Goal: Task Accomplishment & Management: Manage account settings

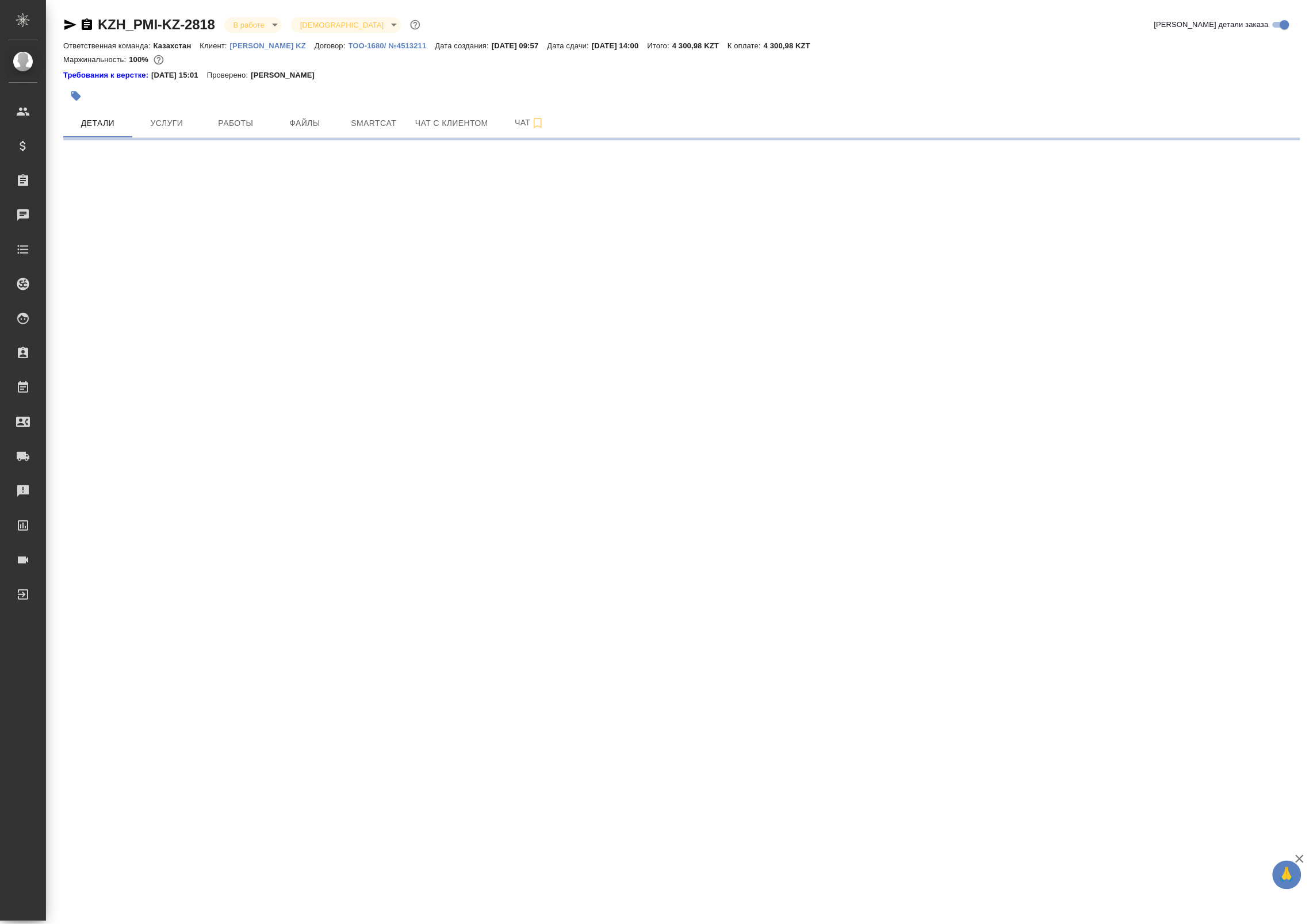
select select "RU"
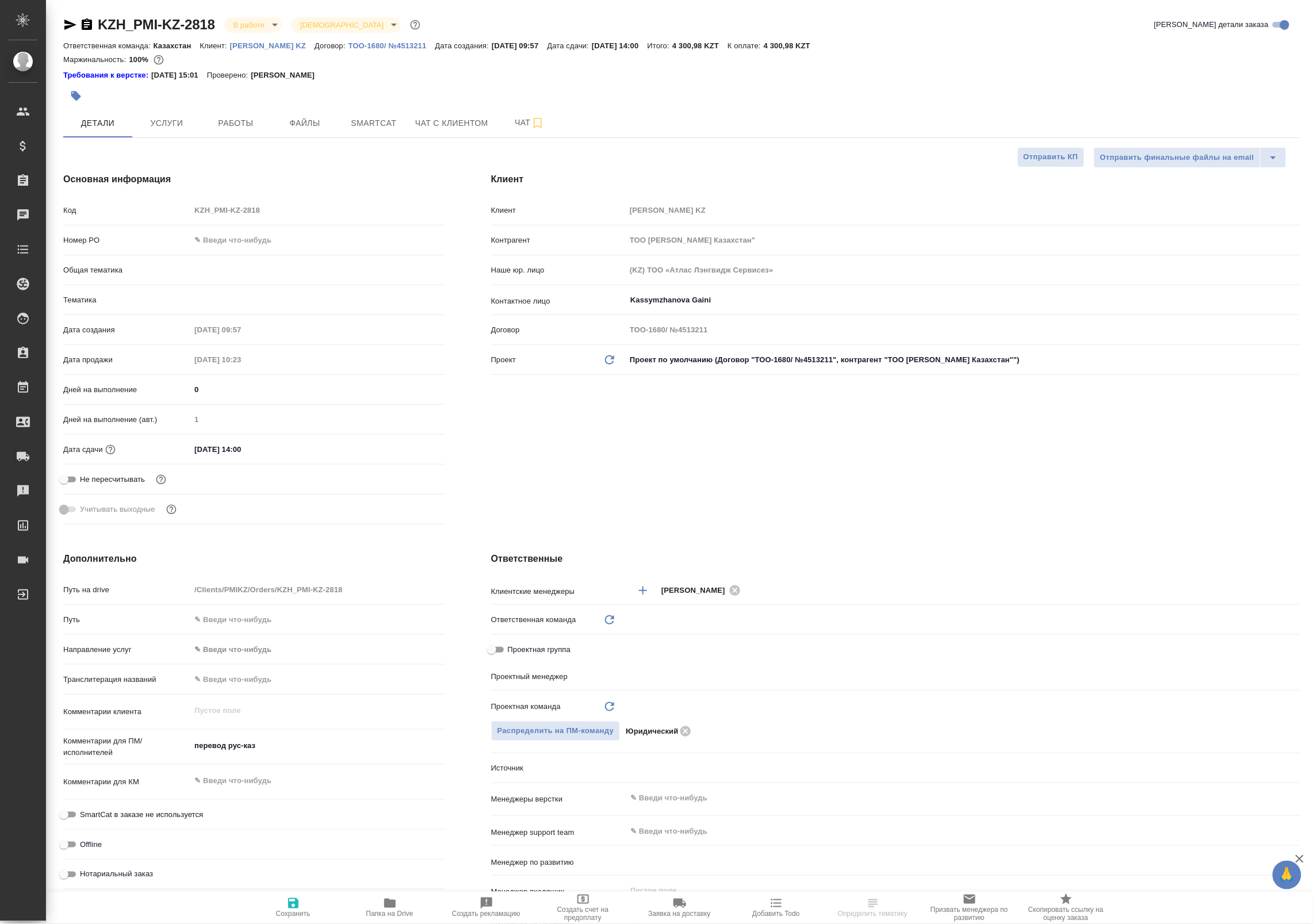
type textarea "x"
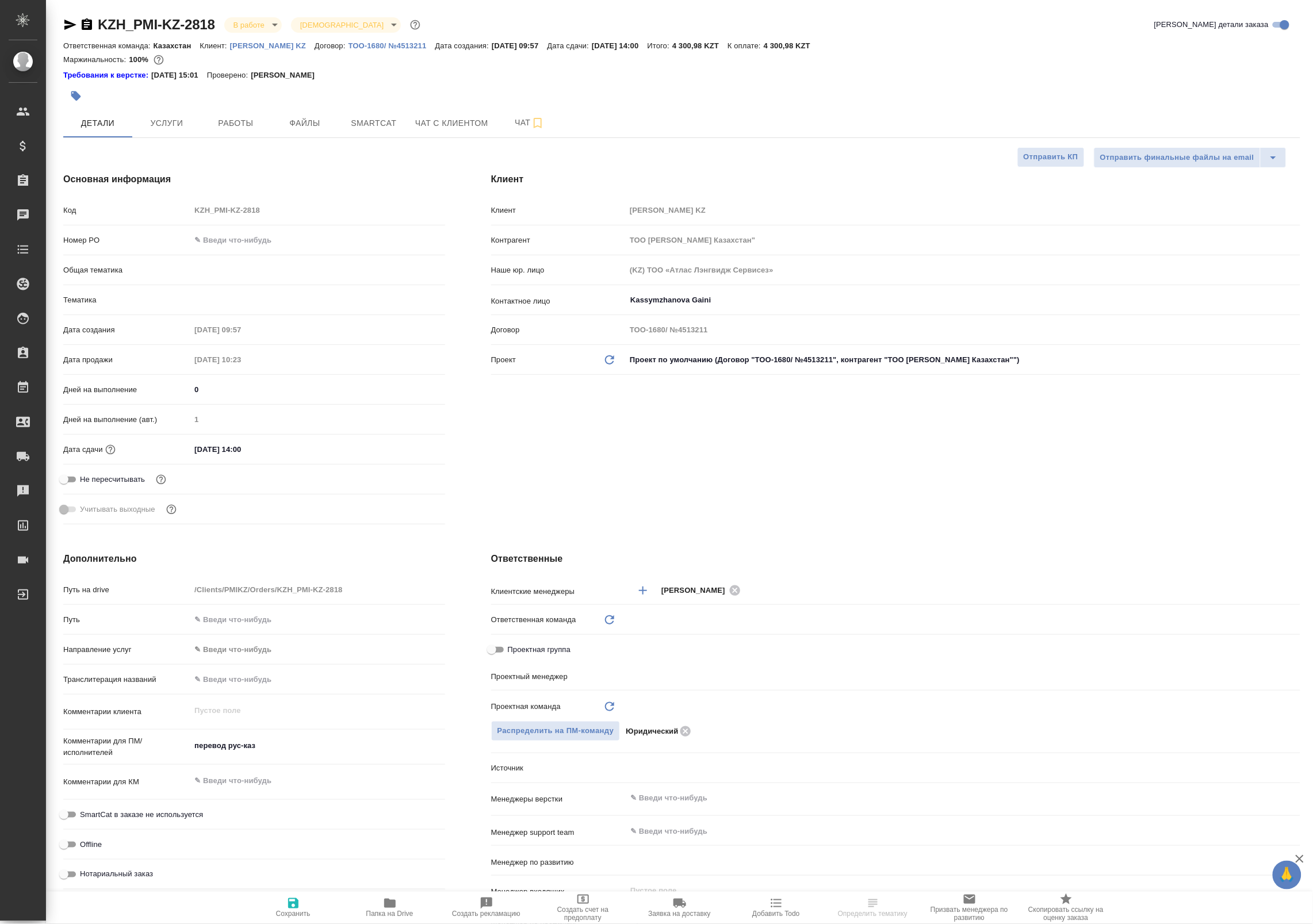
type textarea "x"
type input "Юридический"
type input "Бабкина Анастасия"
type input "Журавлев Денис"
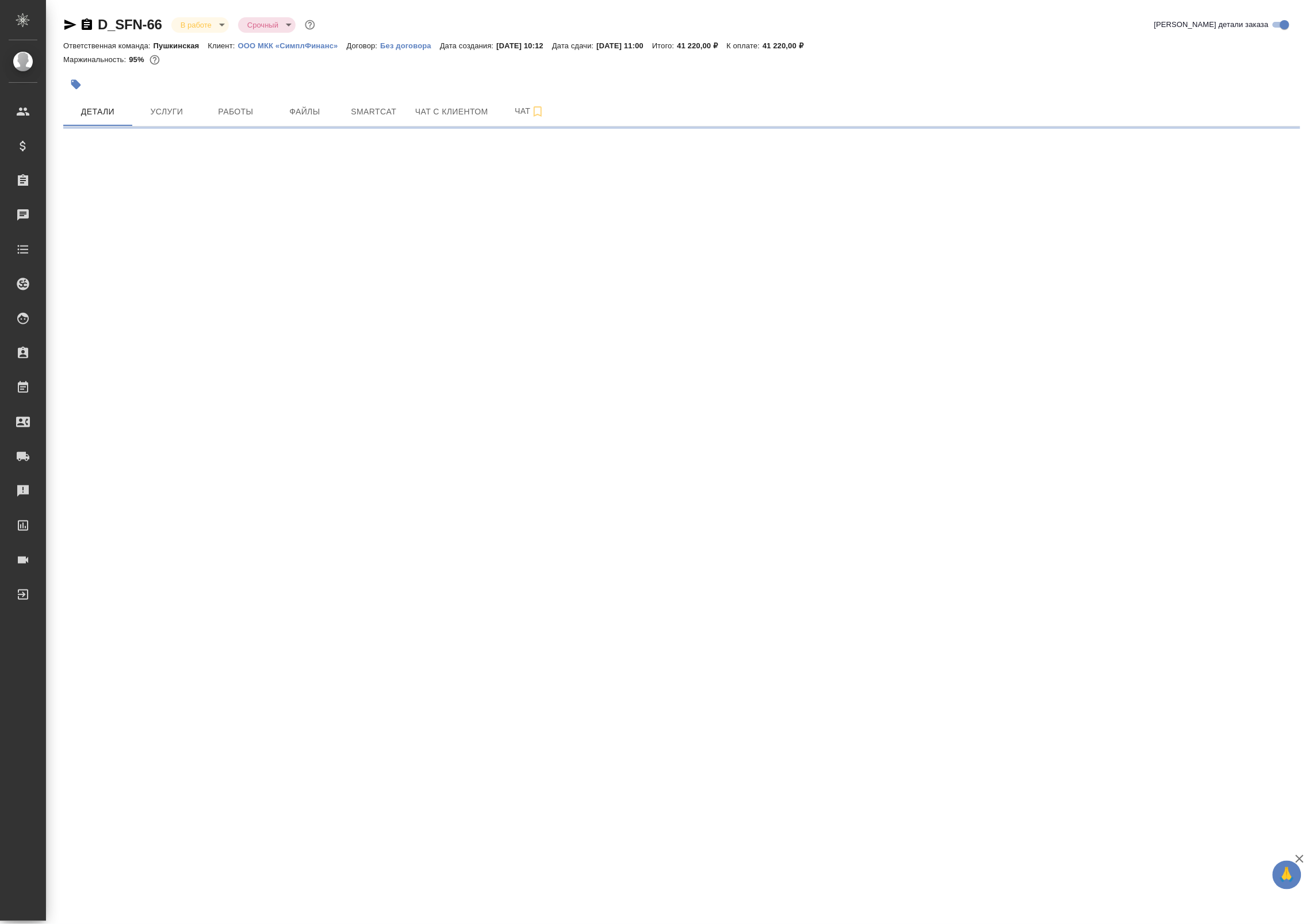
select select "RU"
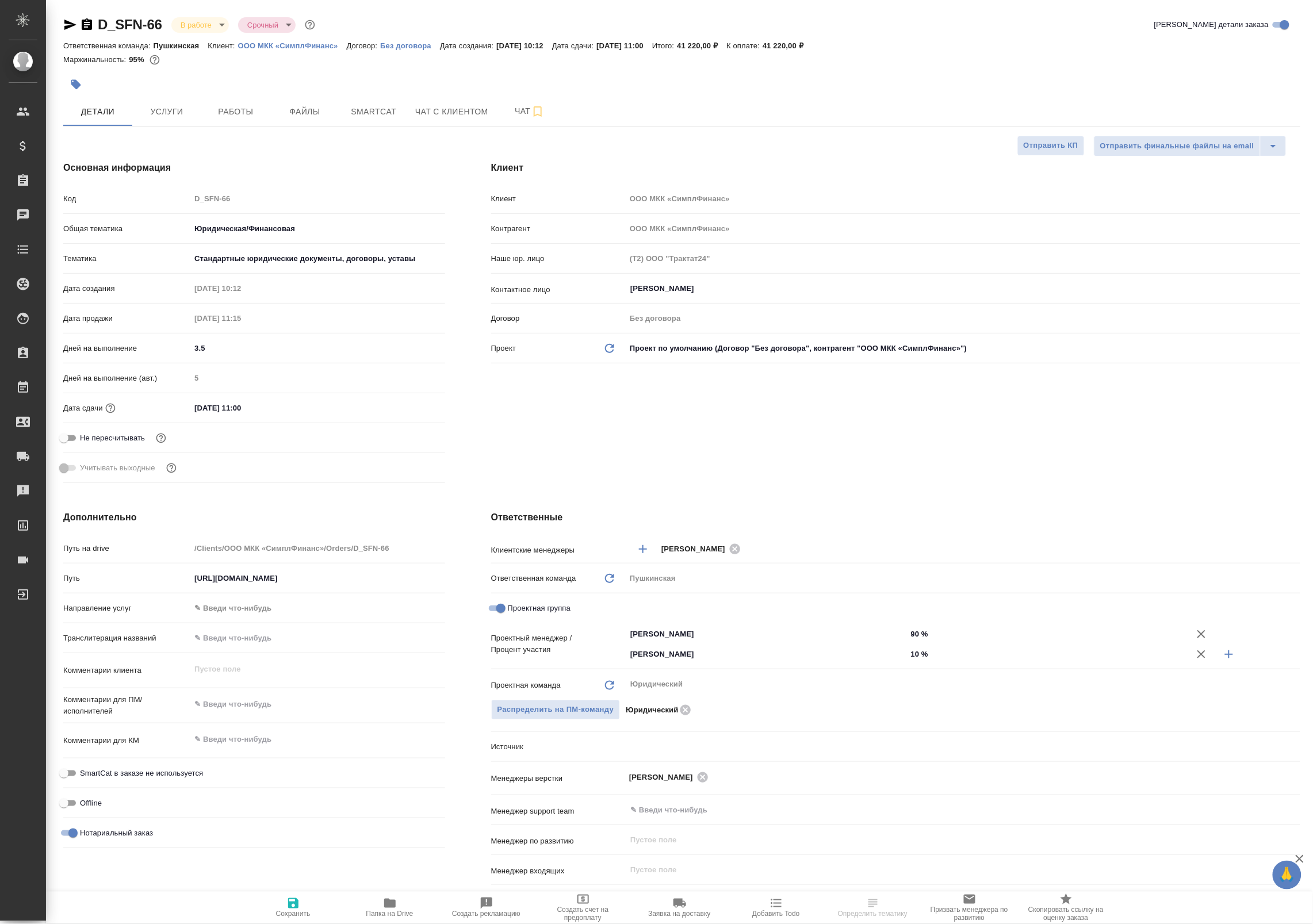
type textarea "x"
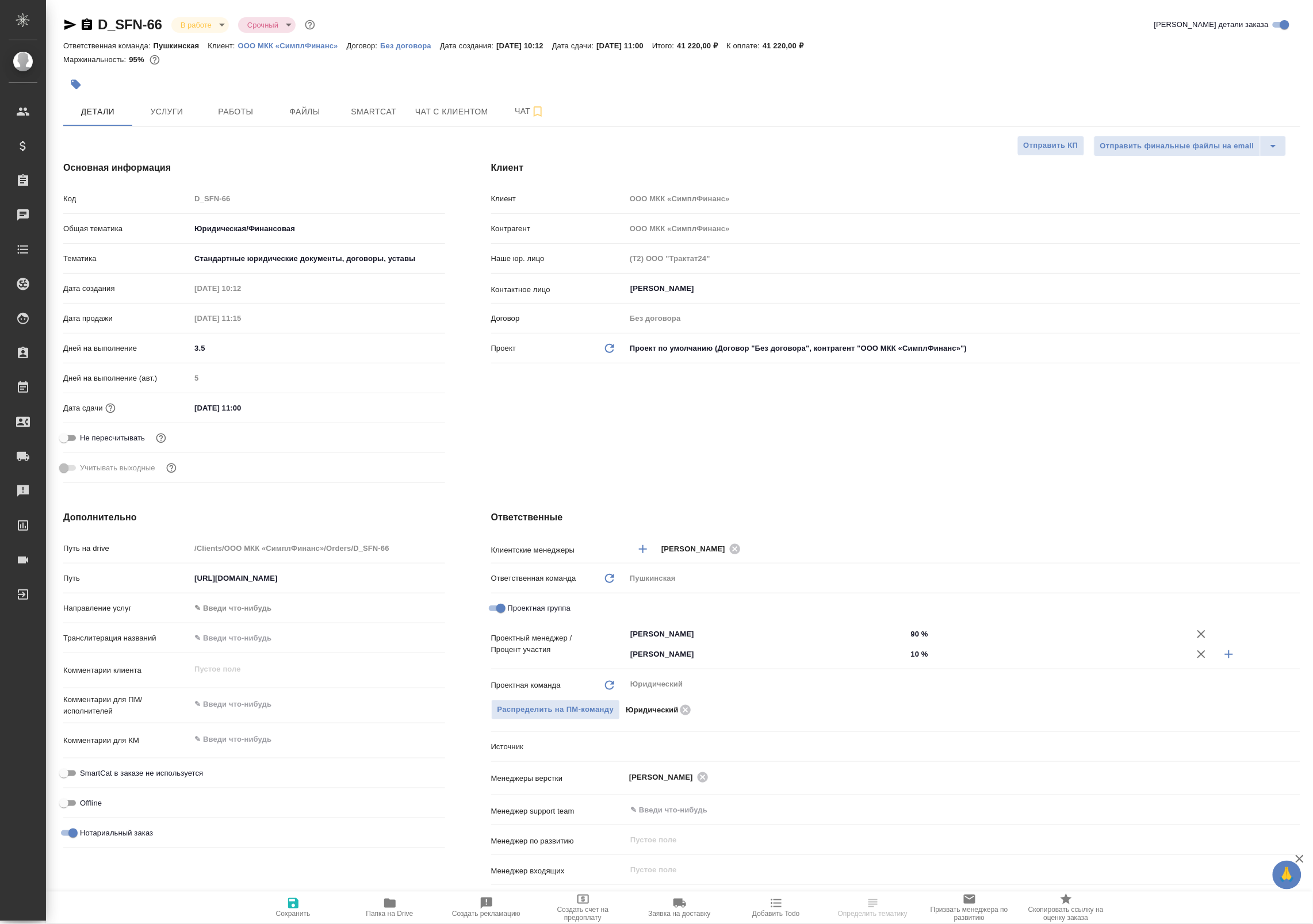
type textarea "x"
click at [235, 109] on span "Работы" at bounding box center [236, 112] width 55 height 14
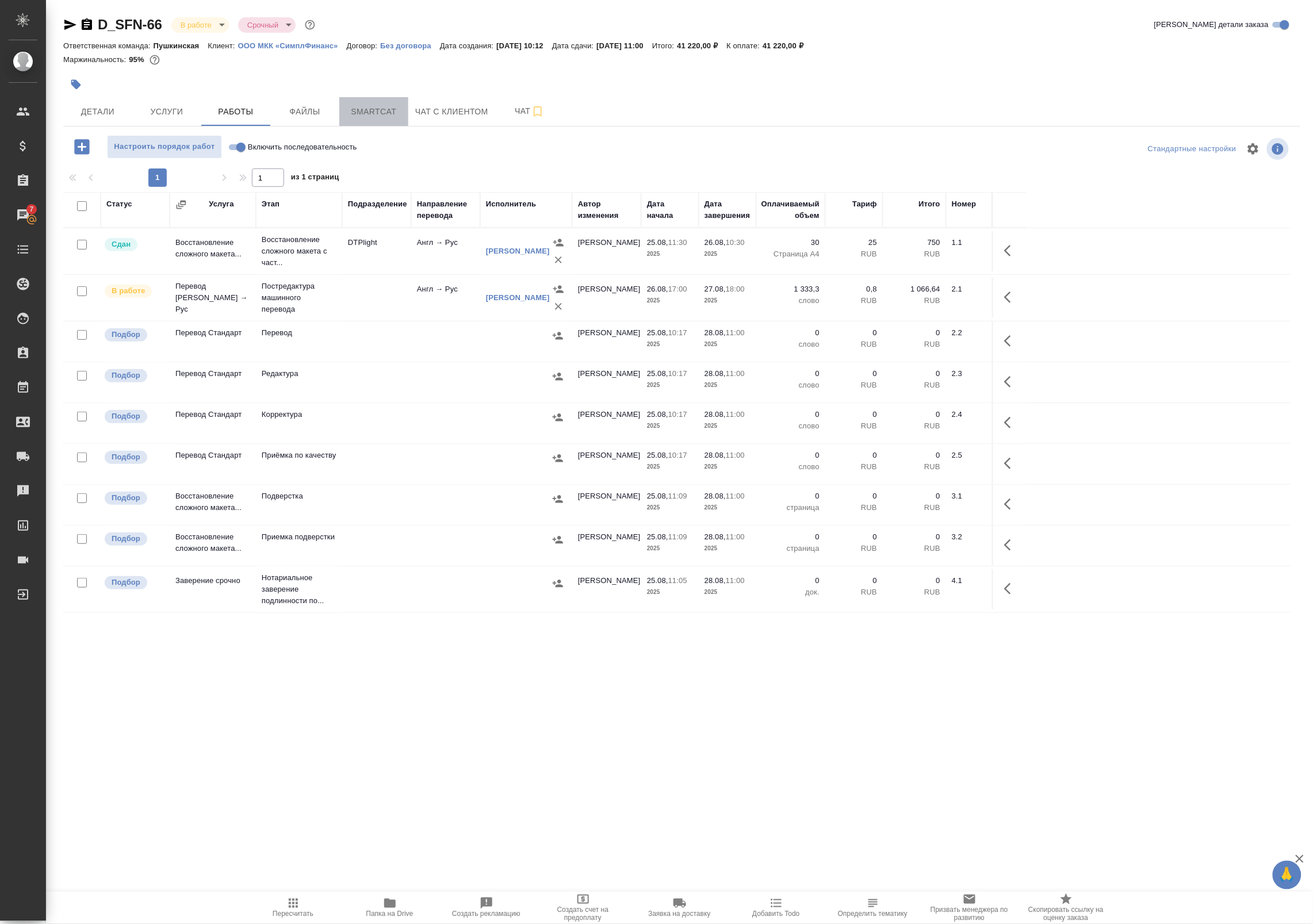
click at [357, 118] on span "Smartcat" at bounding box center [373, 112] width 55 height 14
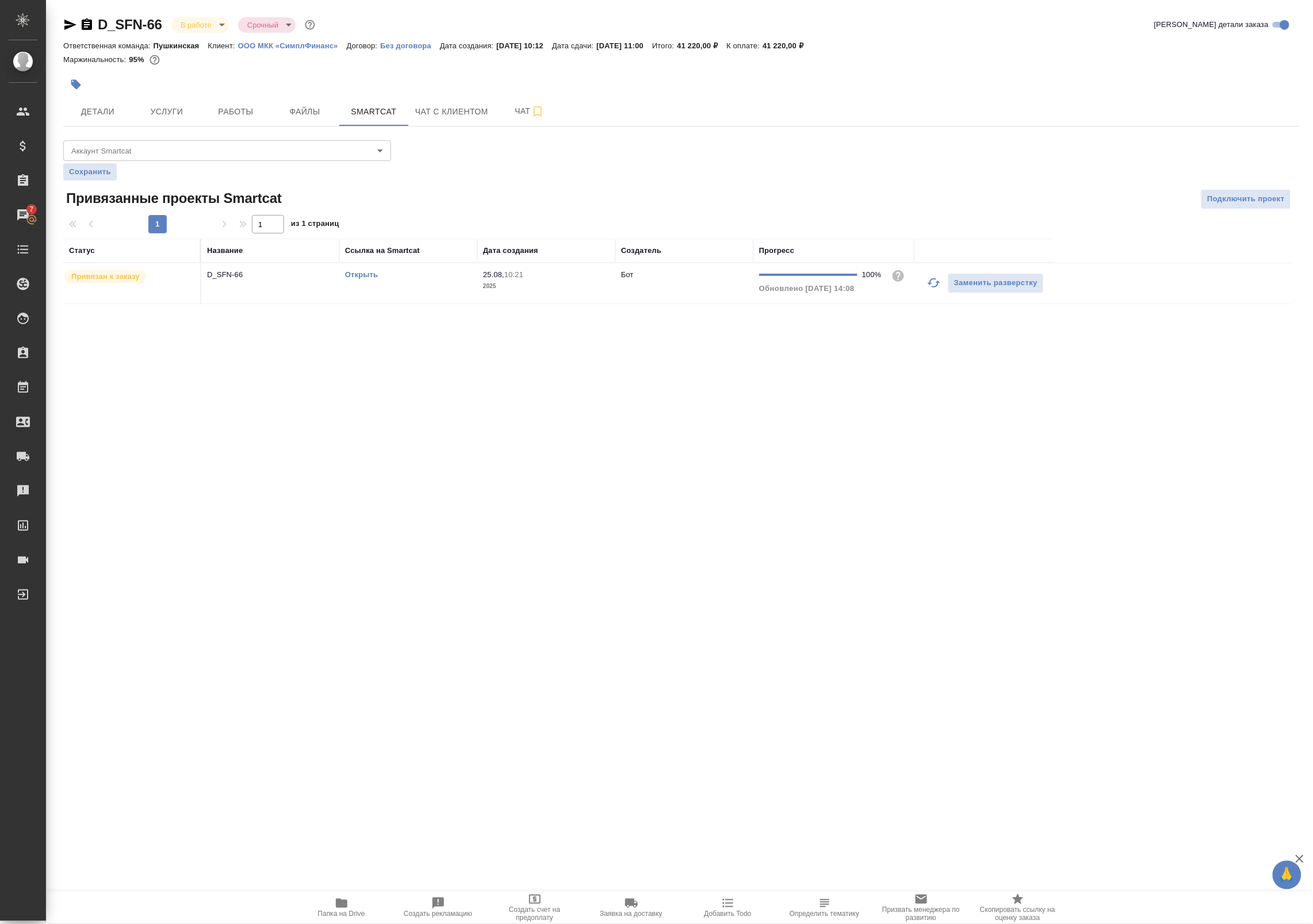
click at [935, 283] on icon "button" at bounding box center [934, 283] width 14 height 14
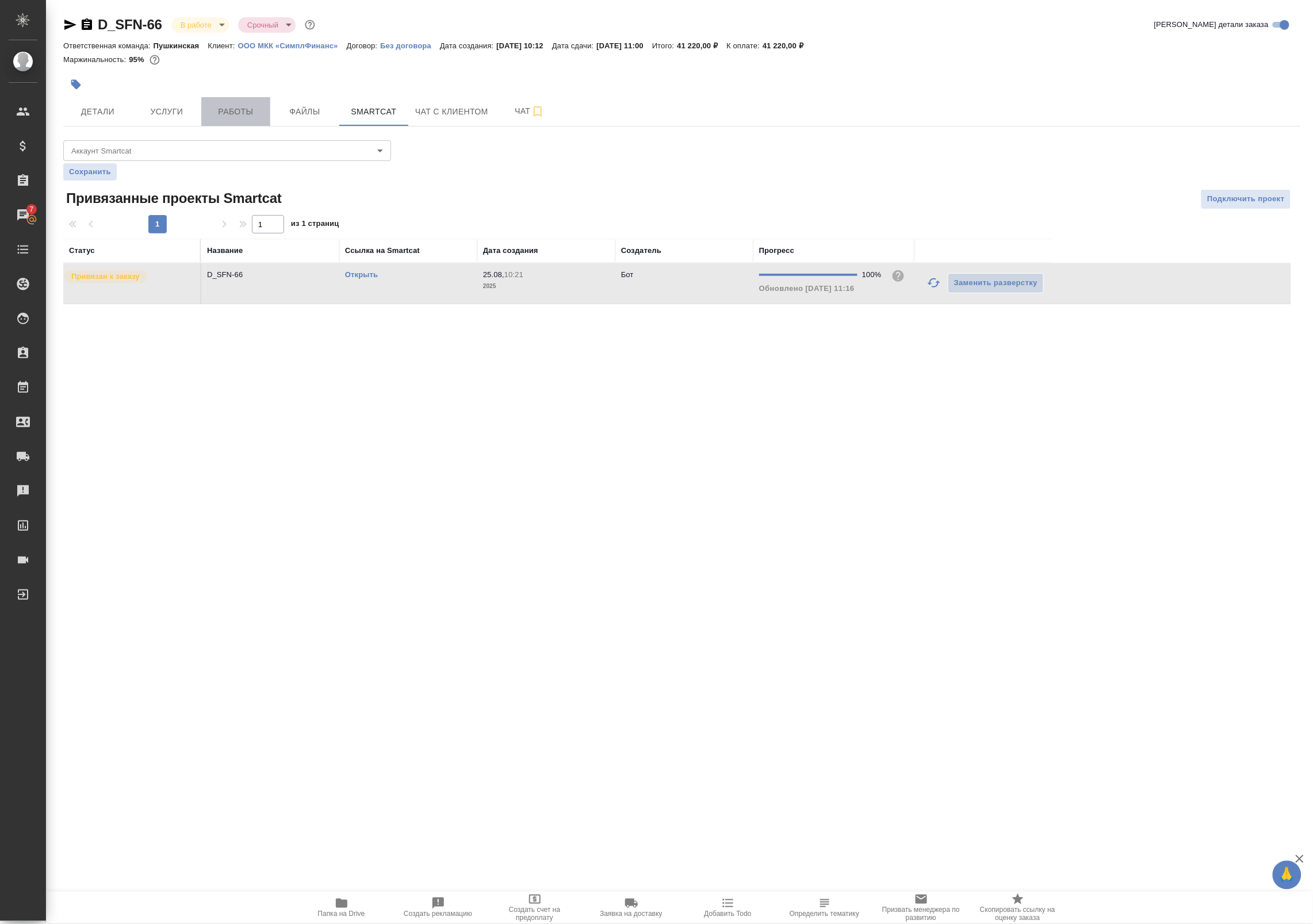
click at [236, 114] on span "Работы" at bounding box center [236, 112] width 55 height 14
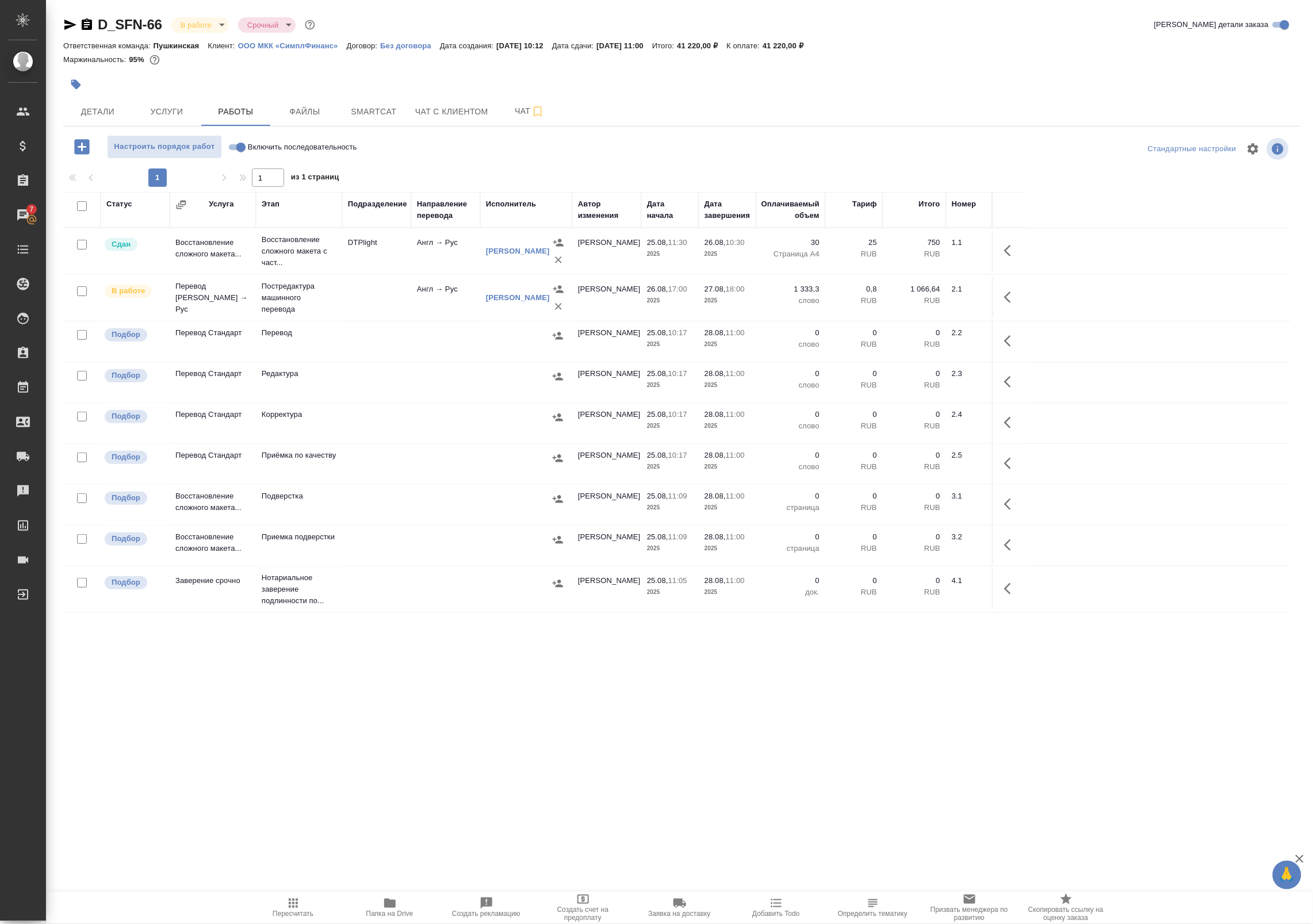
click at [369, 291] on td at bounding box center [377, 297] width 69 height 40
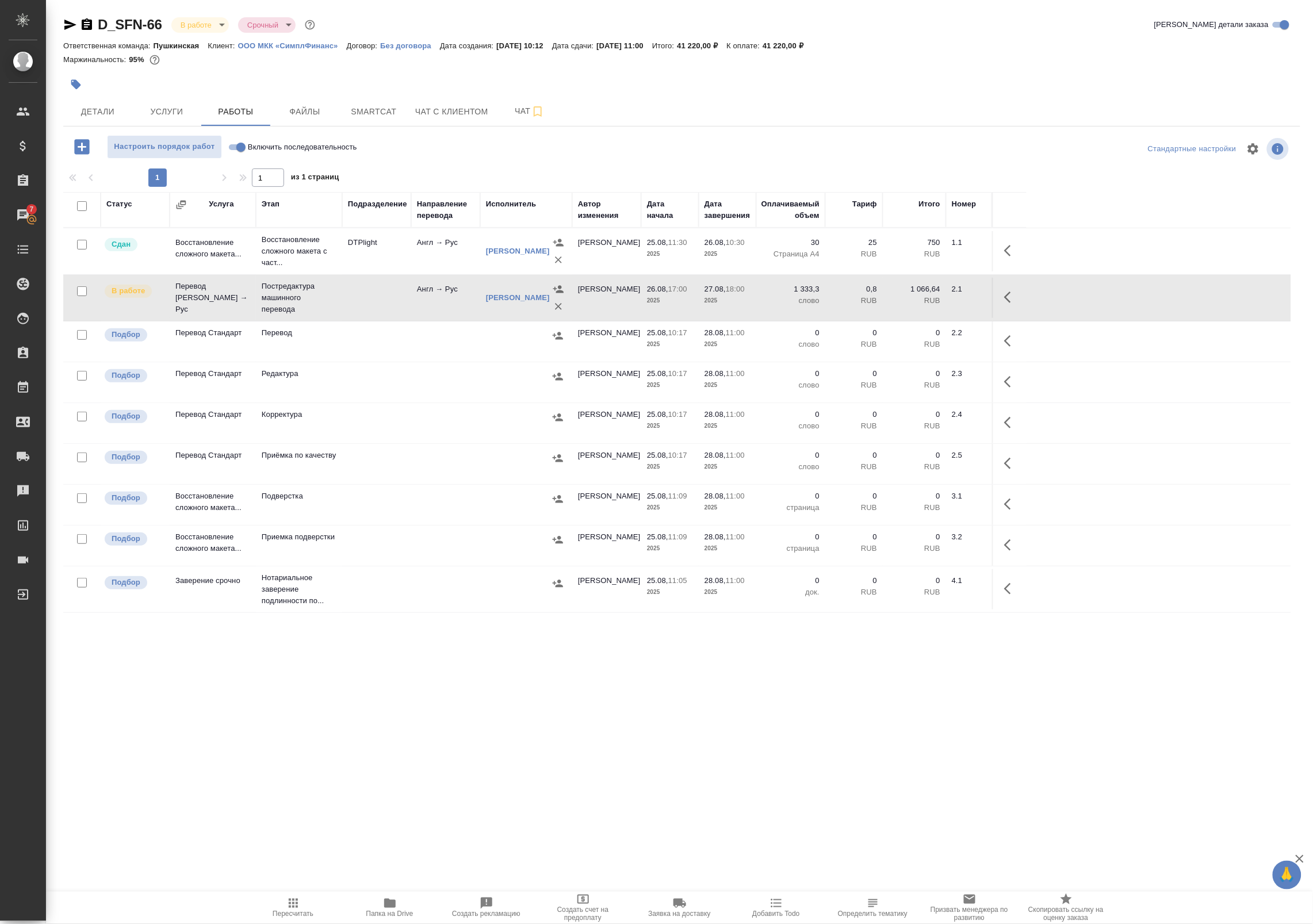
click at [369, 291] on td at bounding box center [377, 297] width 69 height 40
click at [375, 108] on span "Smartcat" at bounding box center [373, 112] width 55 height 14
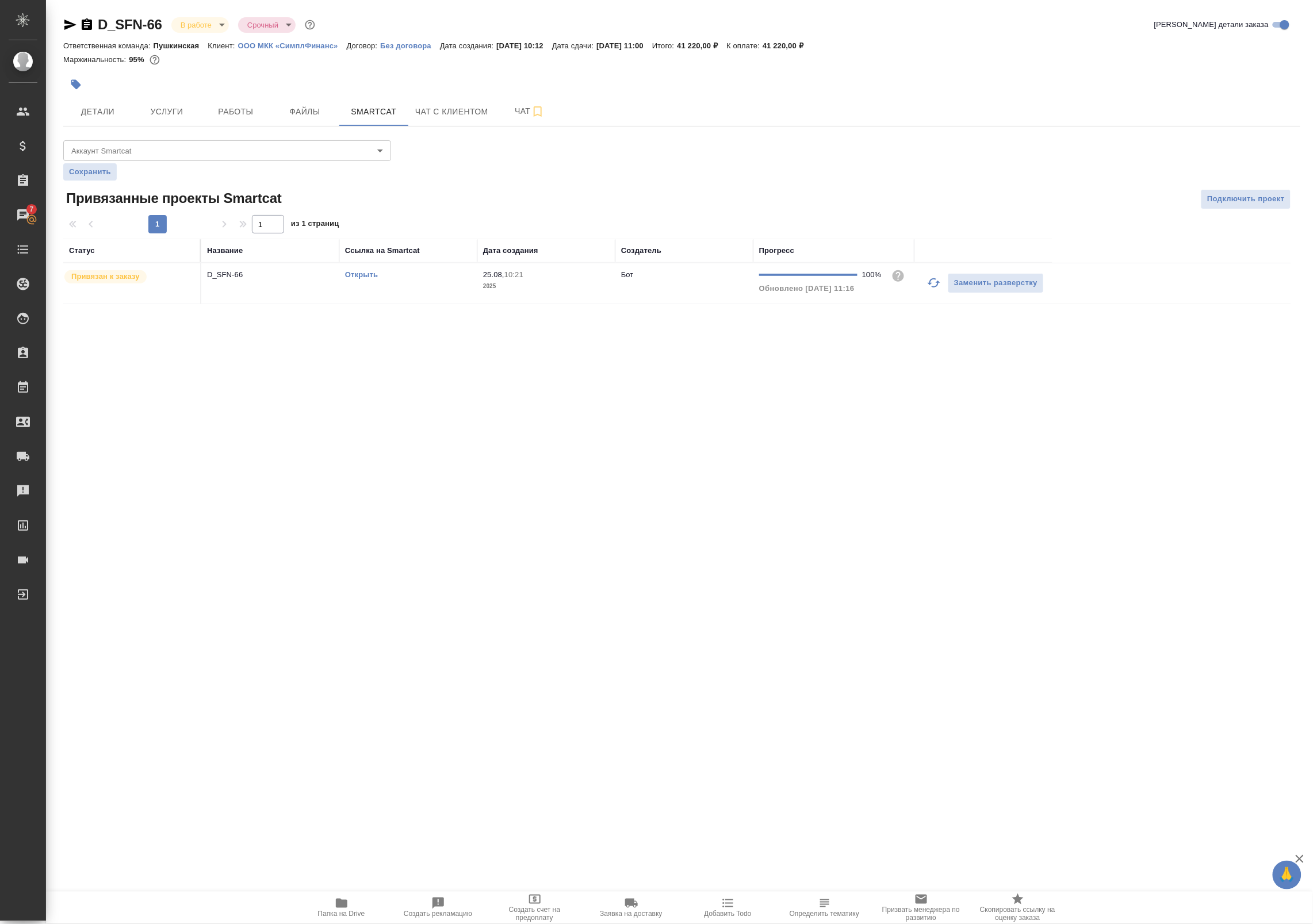
click at [363, 278] on link "Открыть" at bounding box center [361, 274] width 33 height 8
click at [260, 114] on span "Работы" at bounding box center [236, 112] width 55 height 14
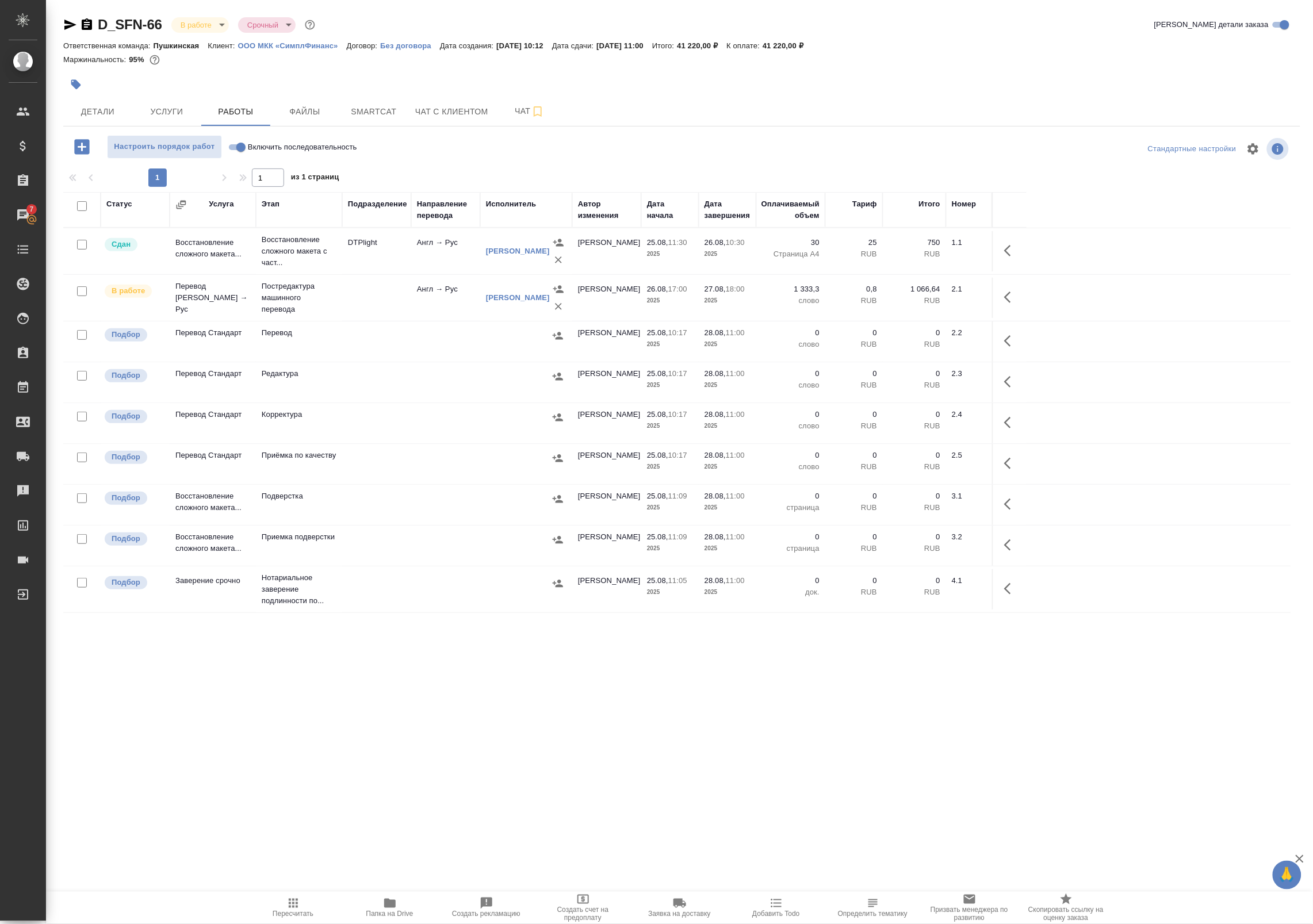
click at [394, 915] on span "Папка на Drive" at bounding box center [390, 914] width 47 height 8
click at [111, 113] on span "Детали" at bounding box center [98, 112] width 55 height 14
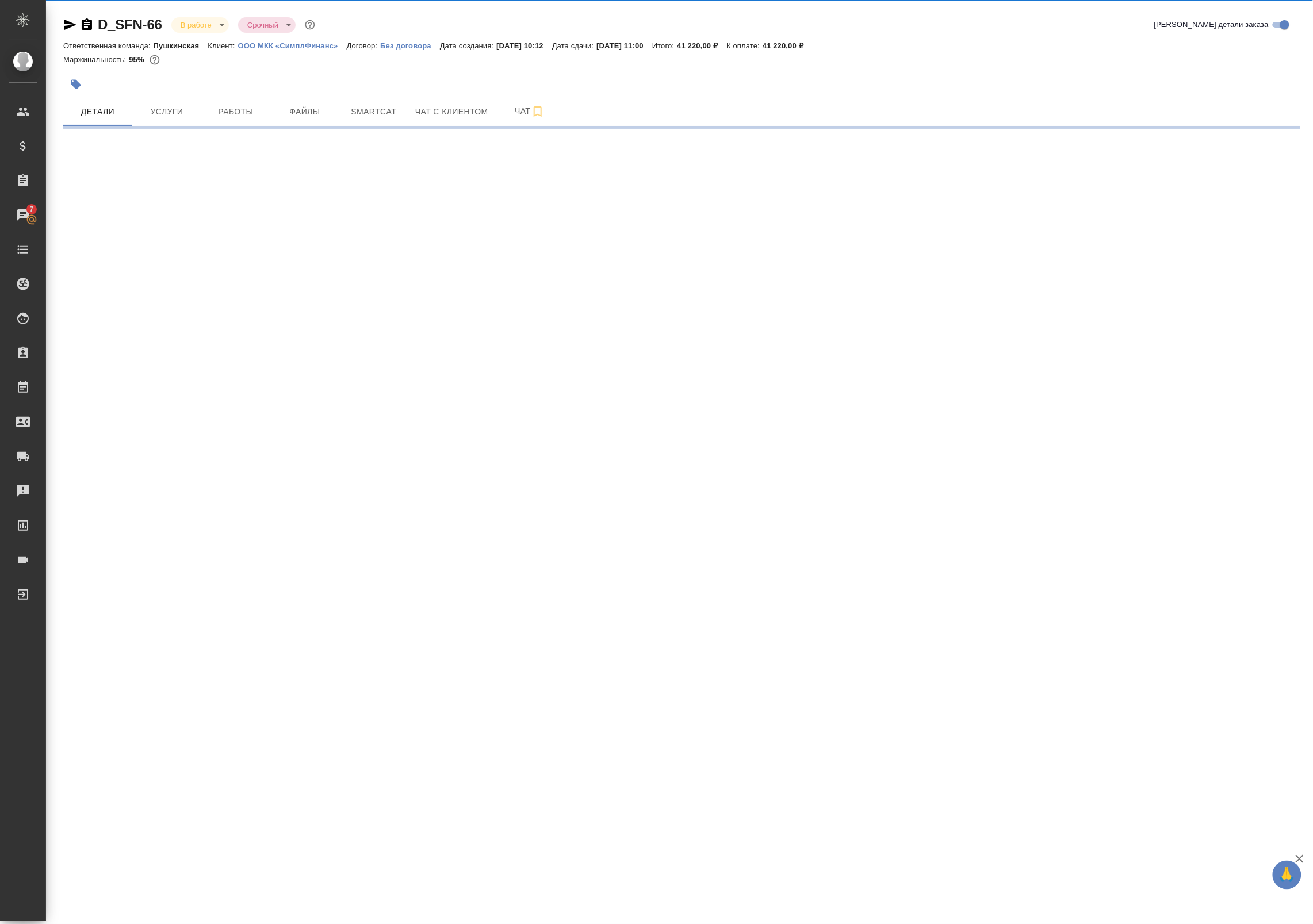
select select "RU"
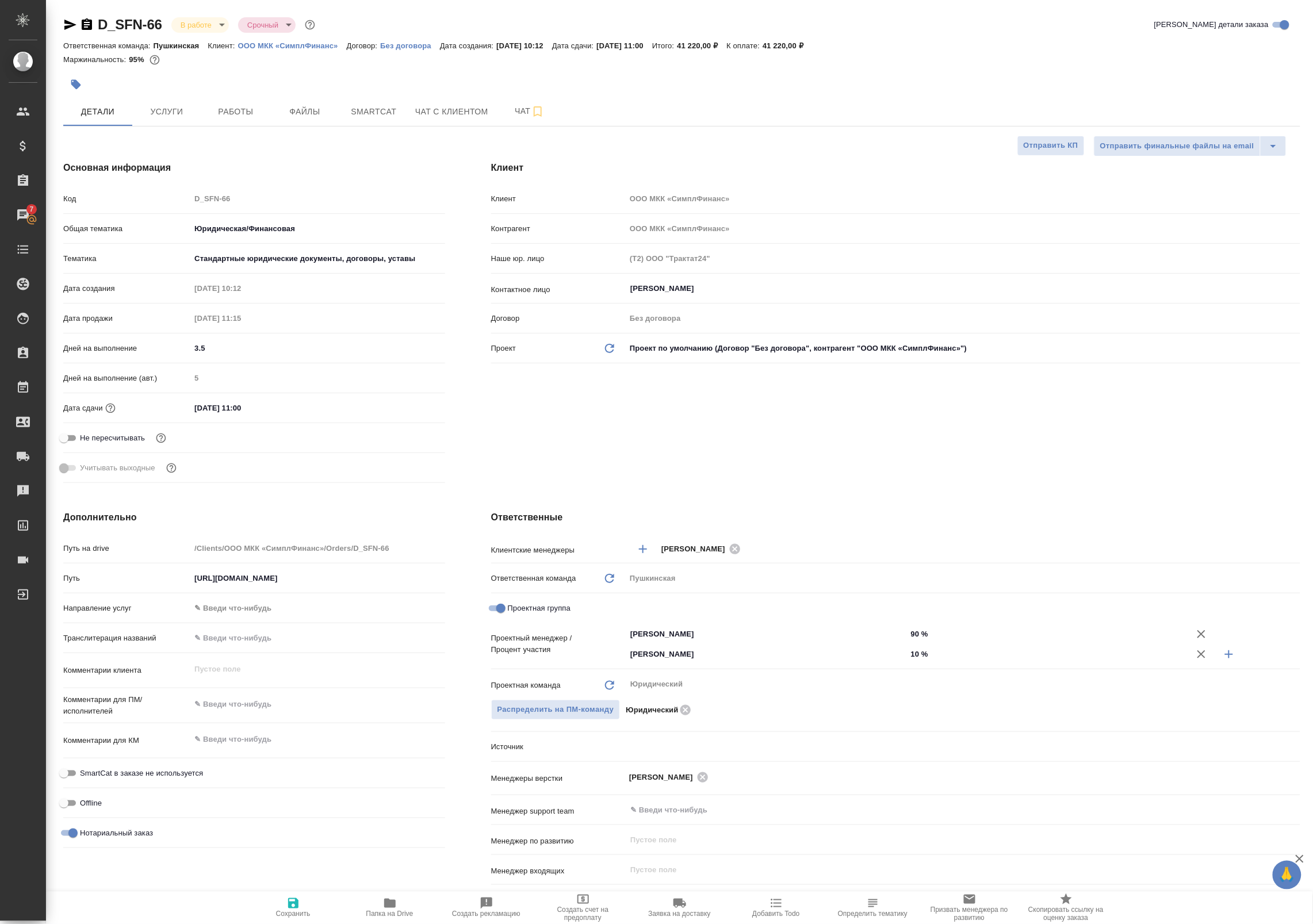
type textarea "x"
click at [164, 114] on span "Услуги" at bounding box center [167, 112] width 55 height 14
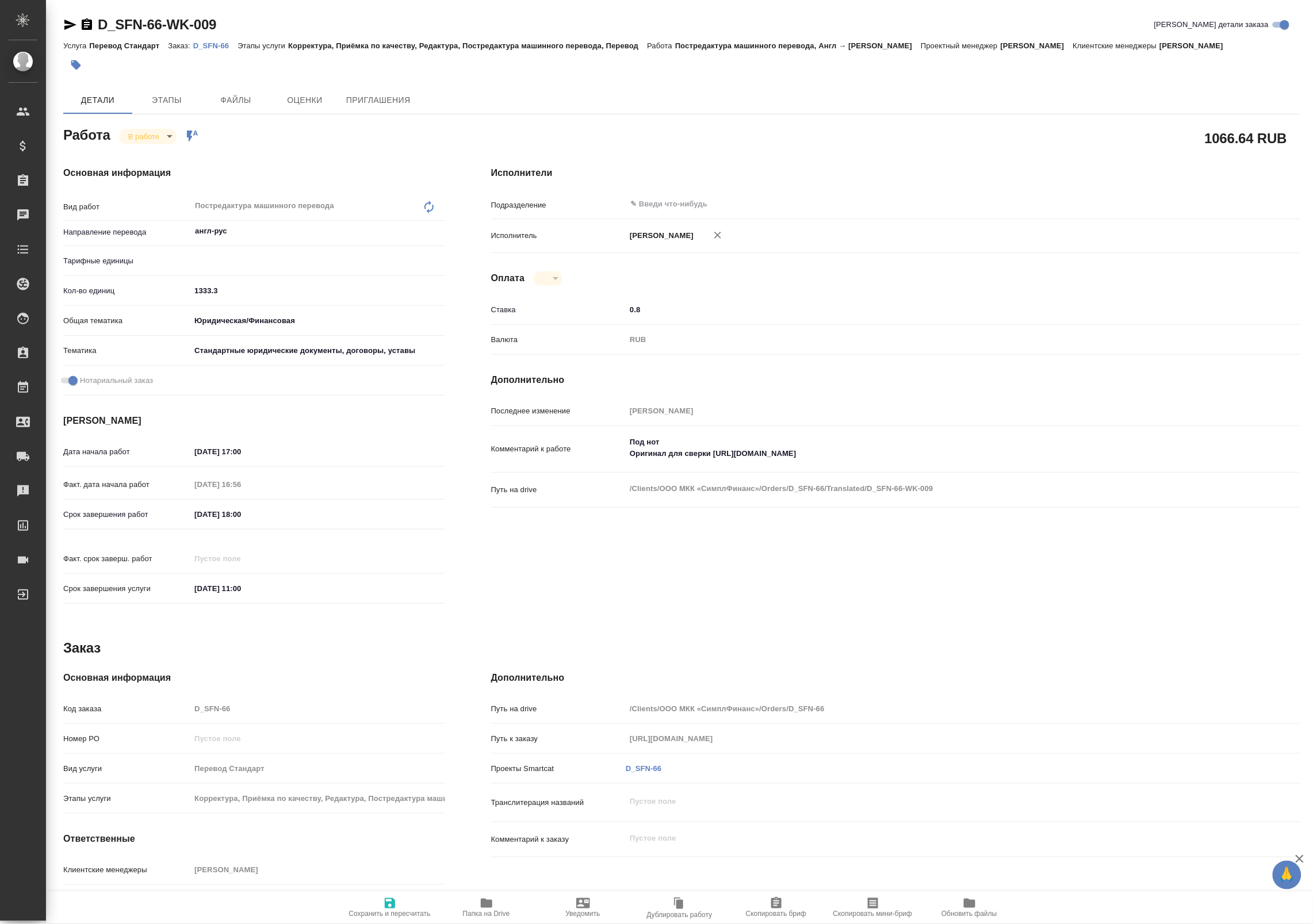
type textarea "x"
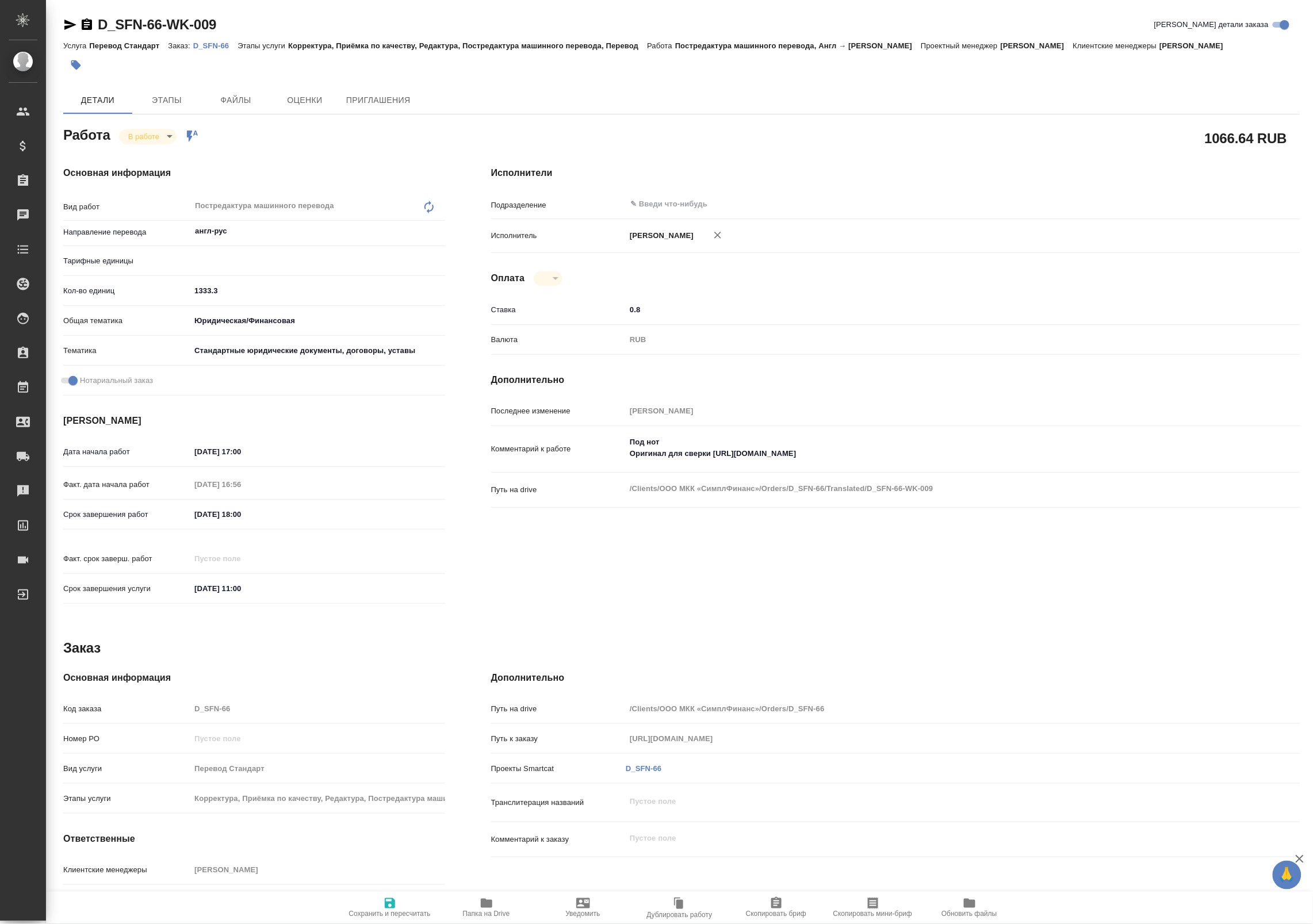
type textarea "x"
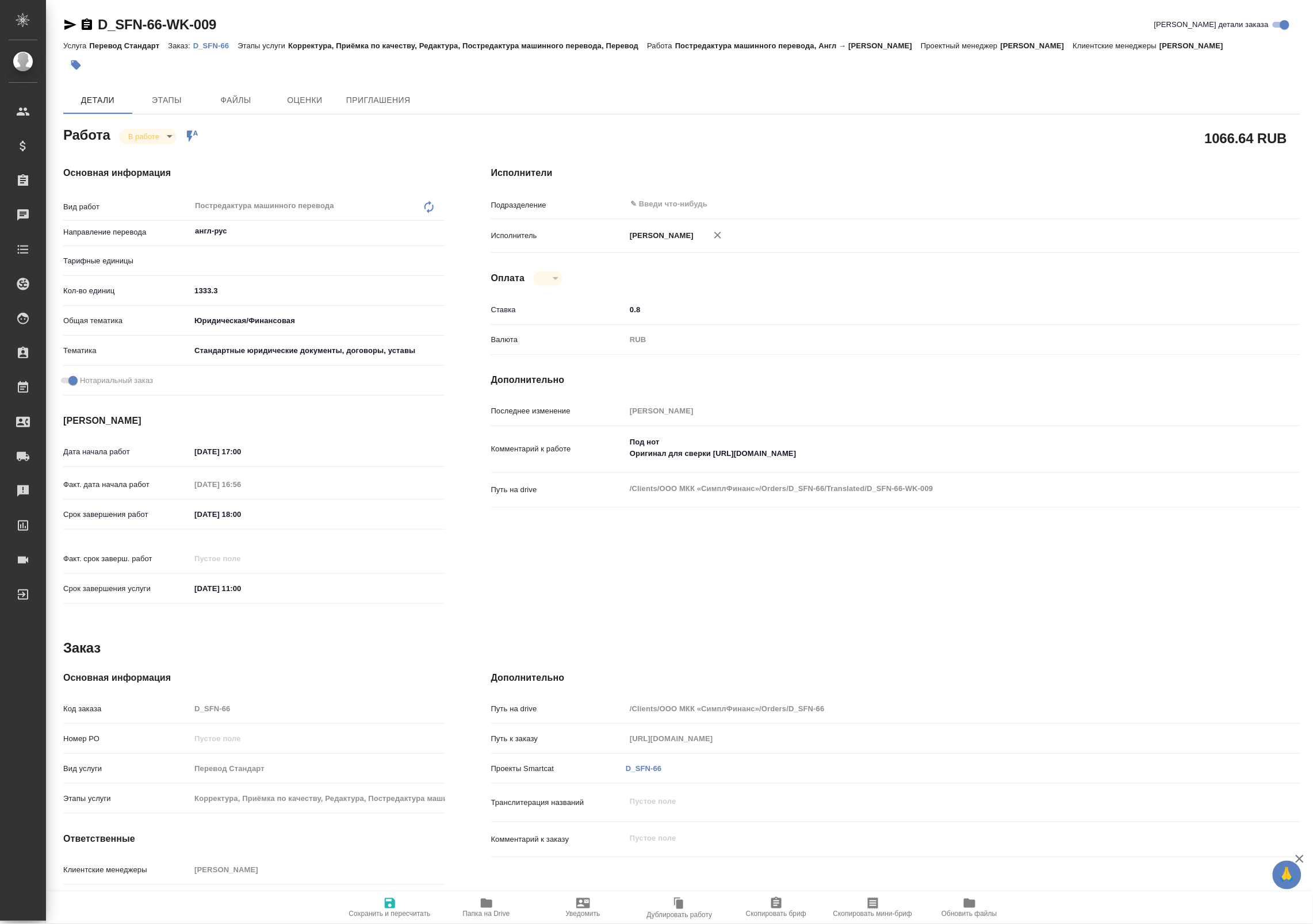
type textarea "x"
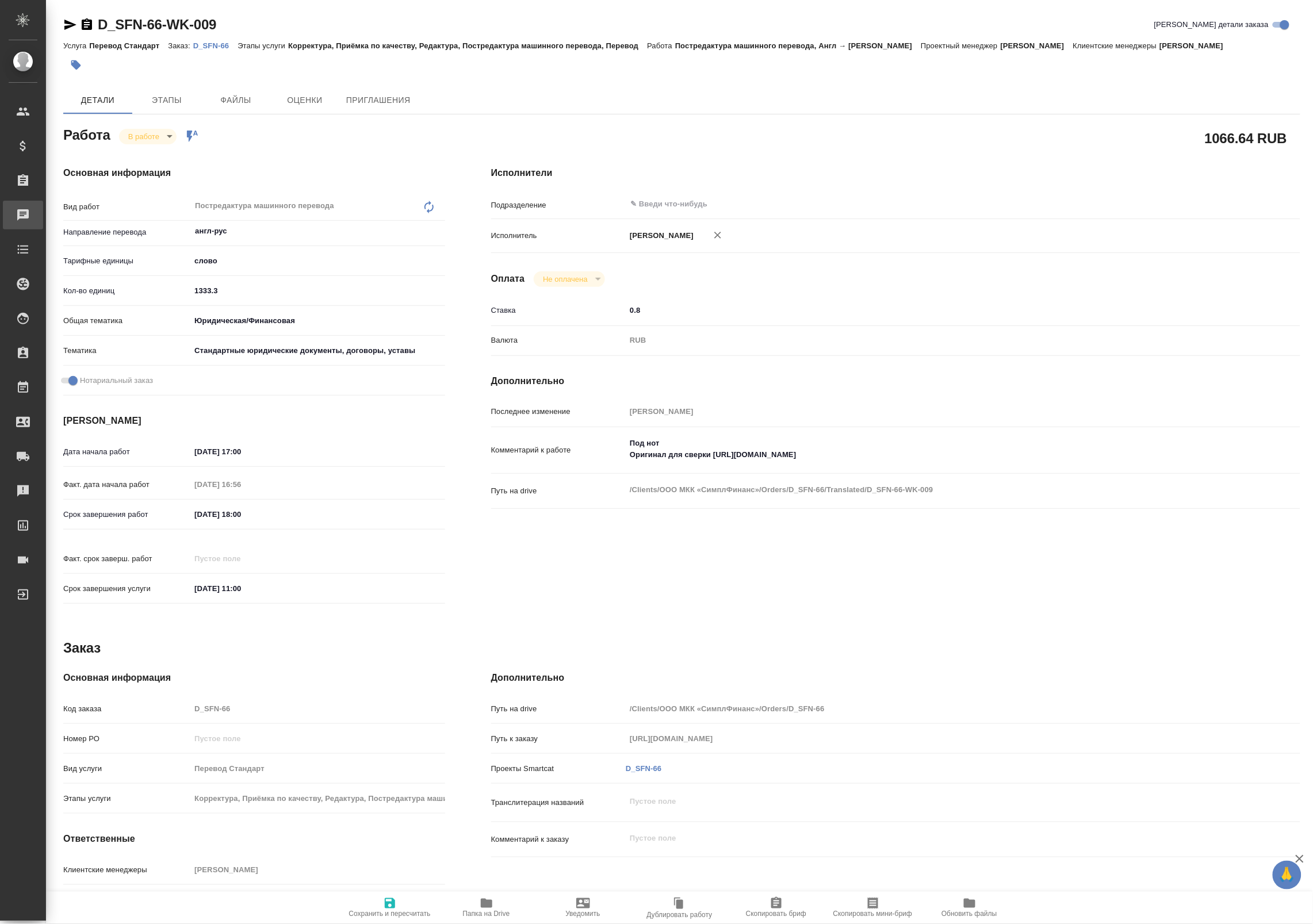
type textarea "x"
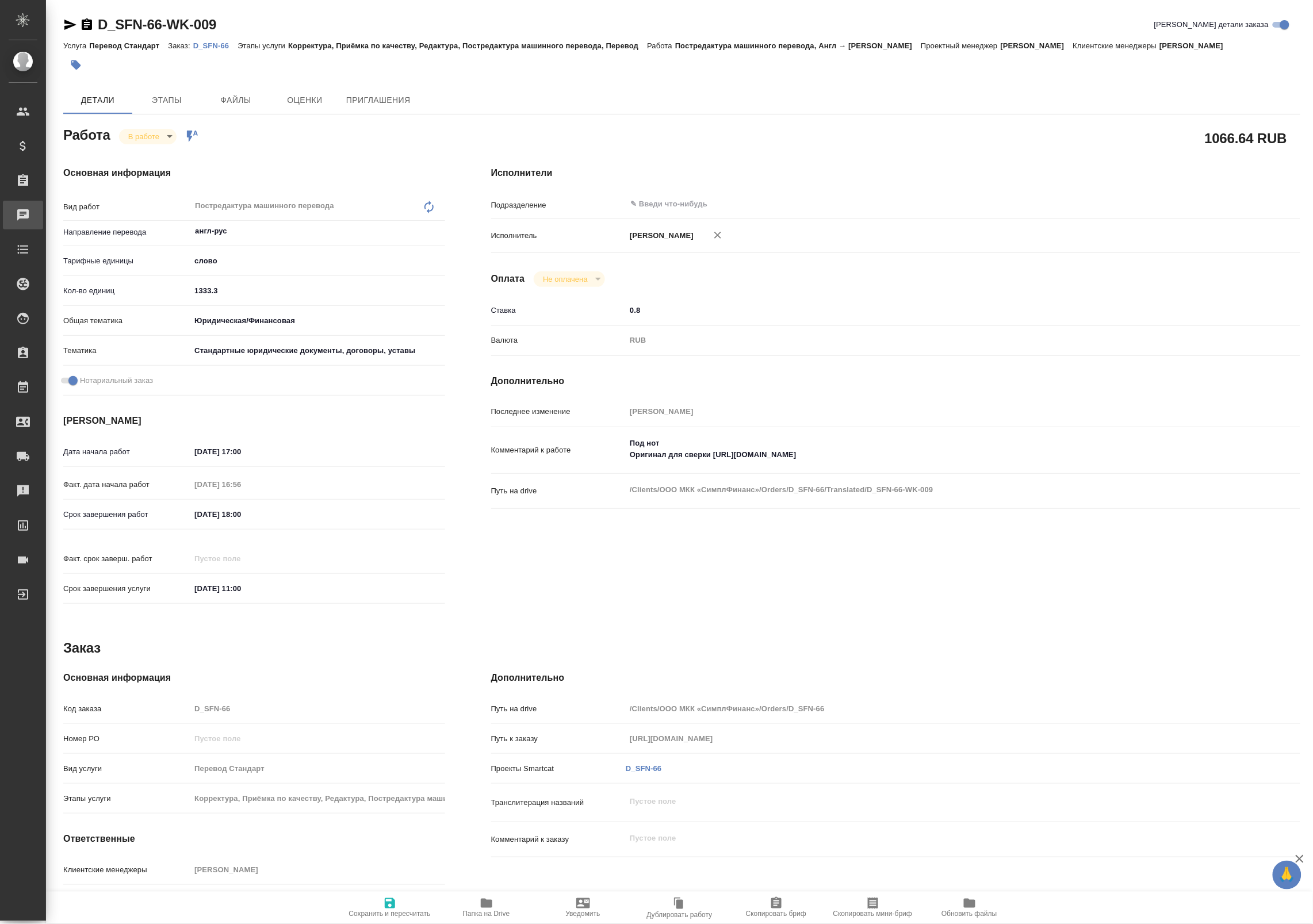
type textarea "x"
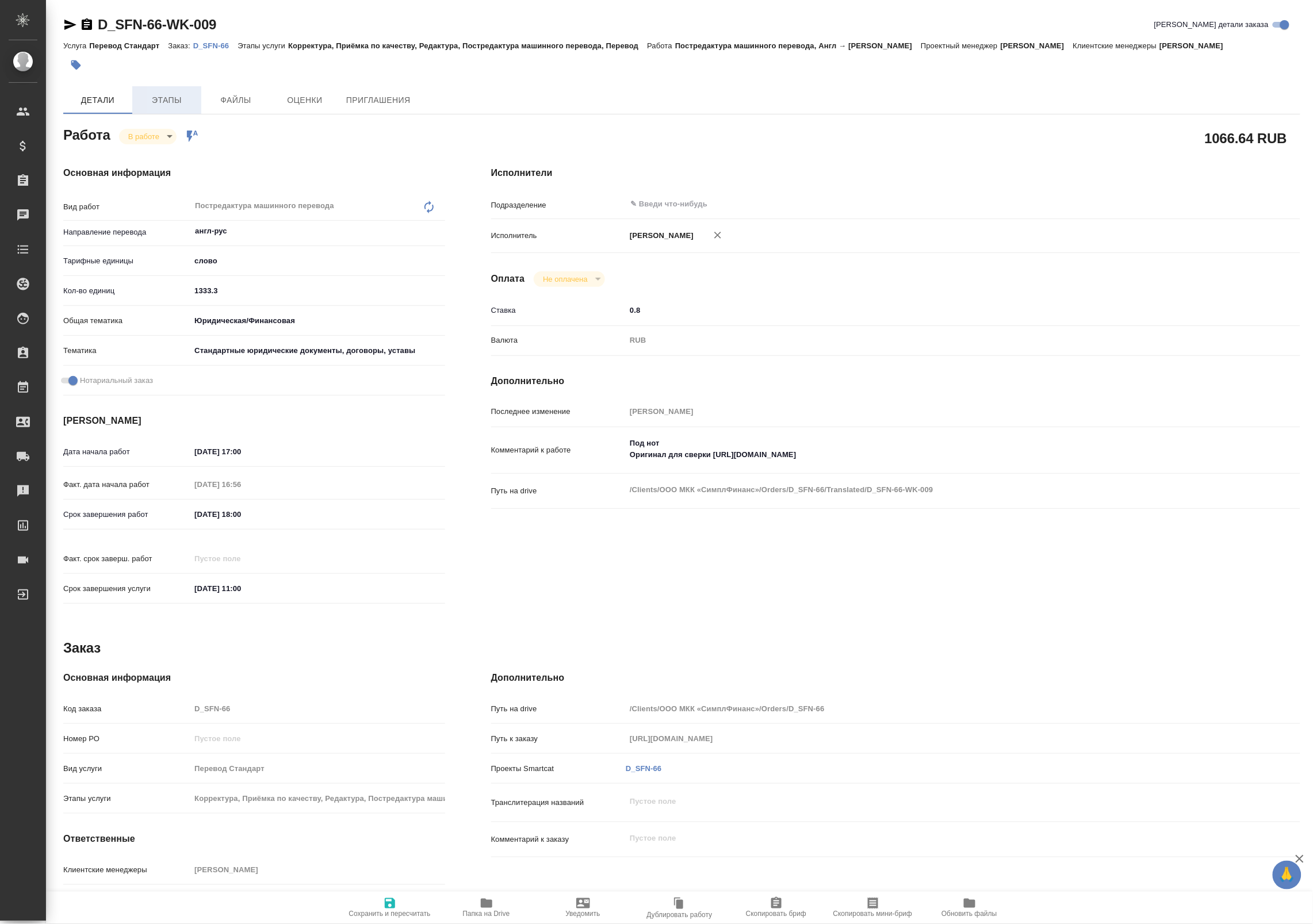
type textarea "x"
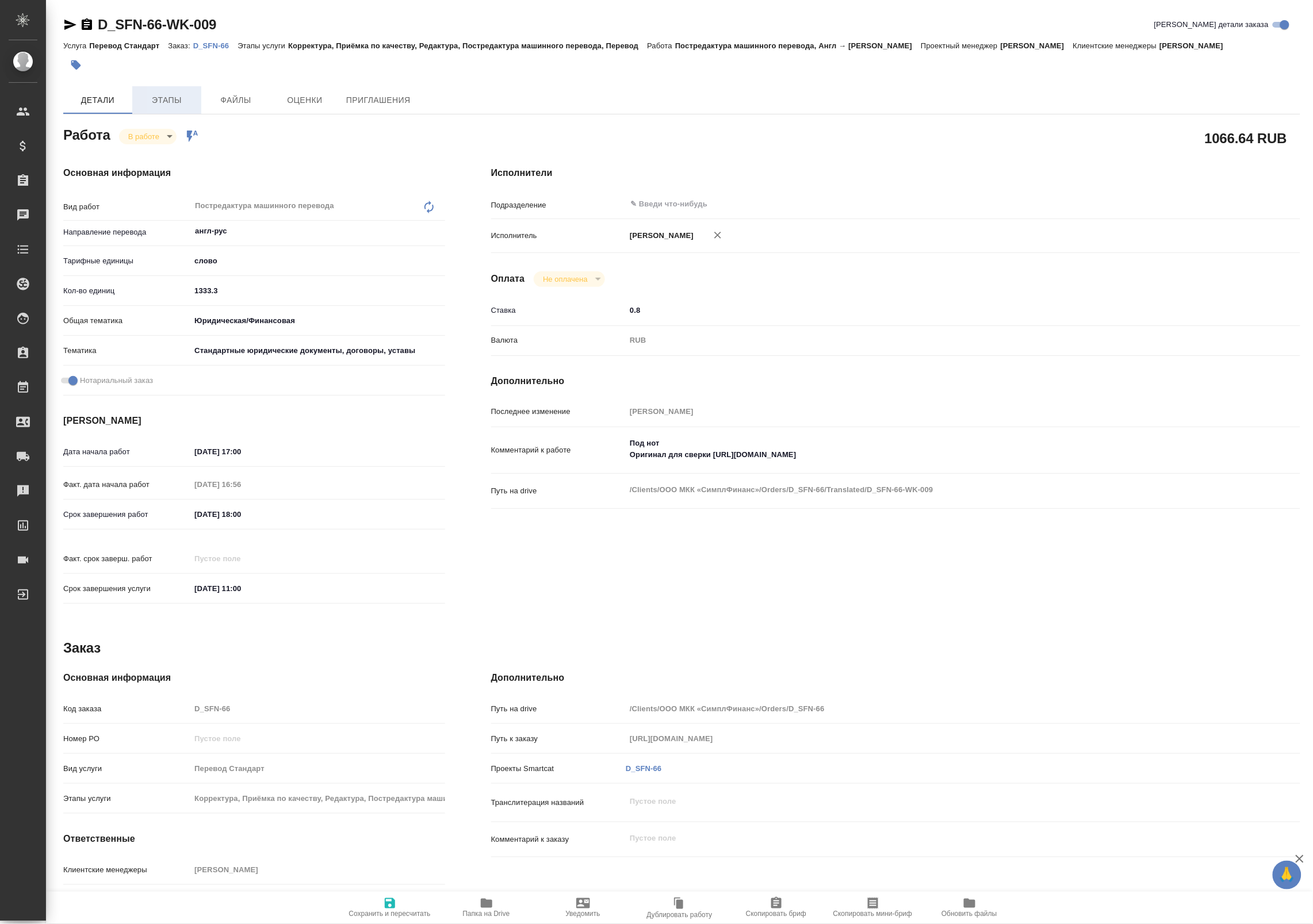
type textarea "x"
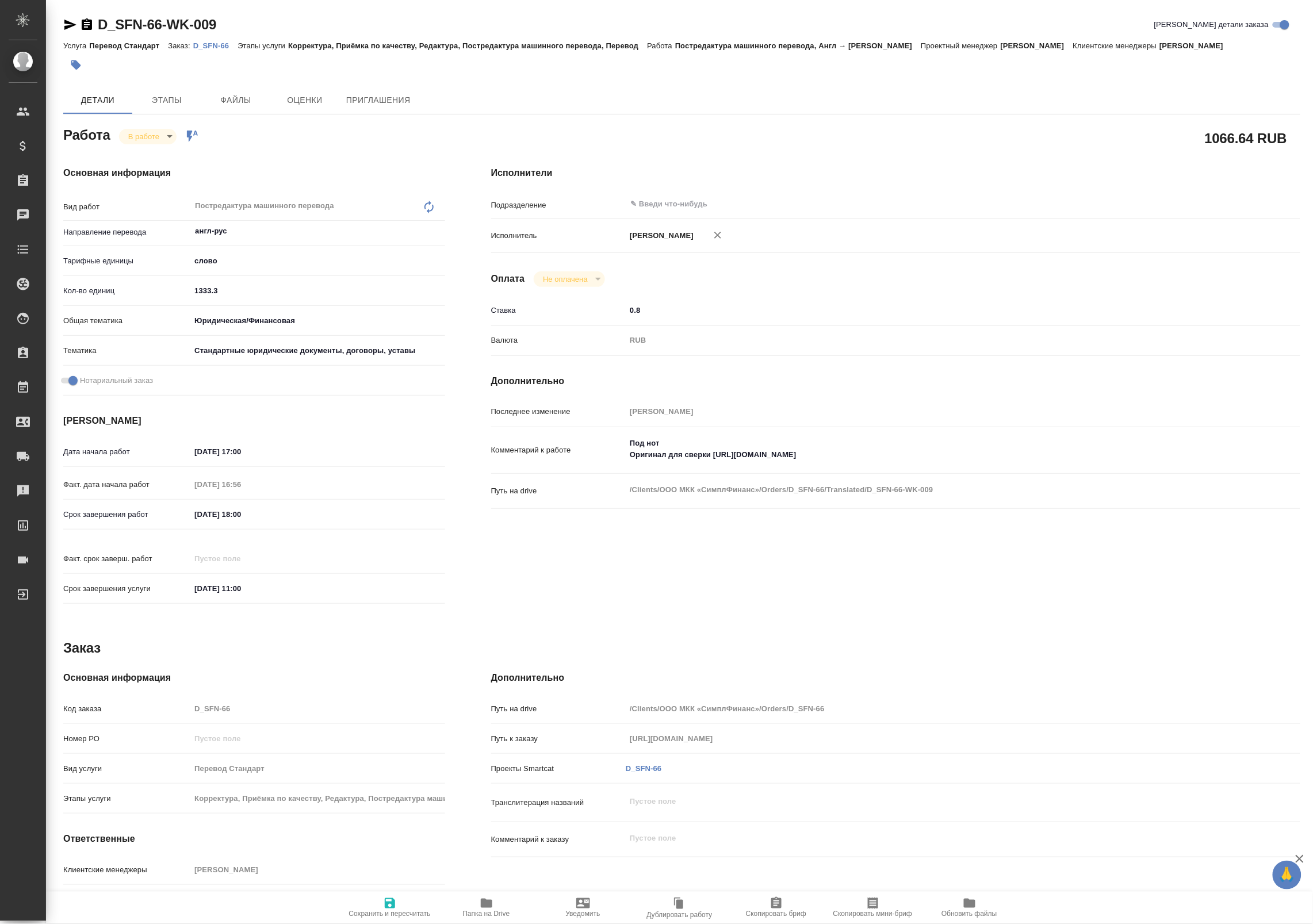
type textarea "x"
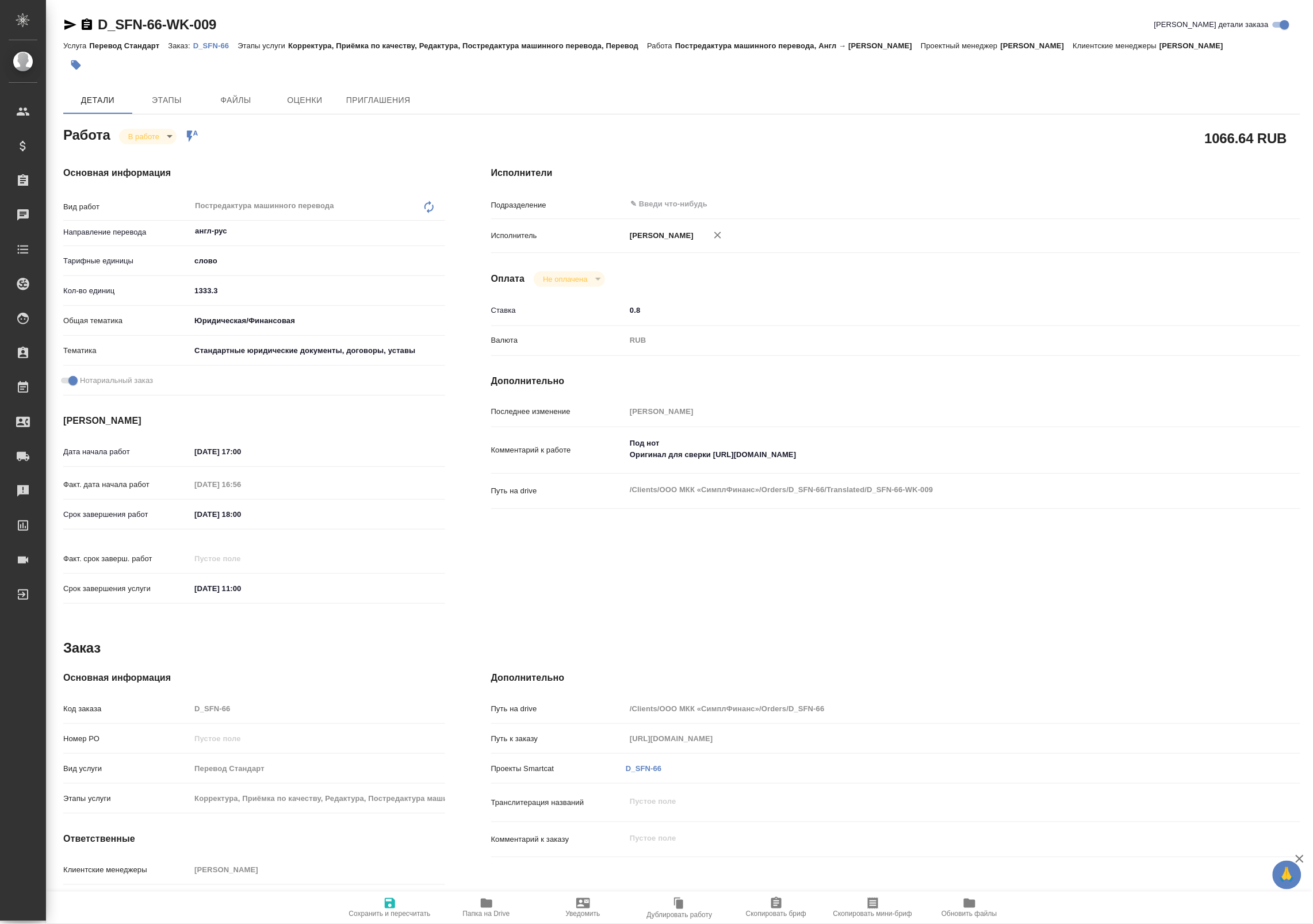
type textarea "x"
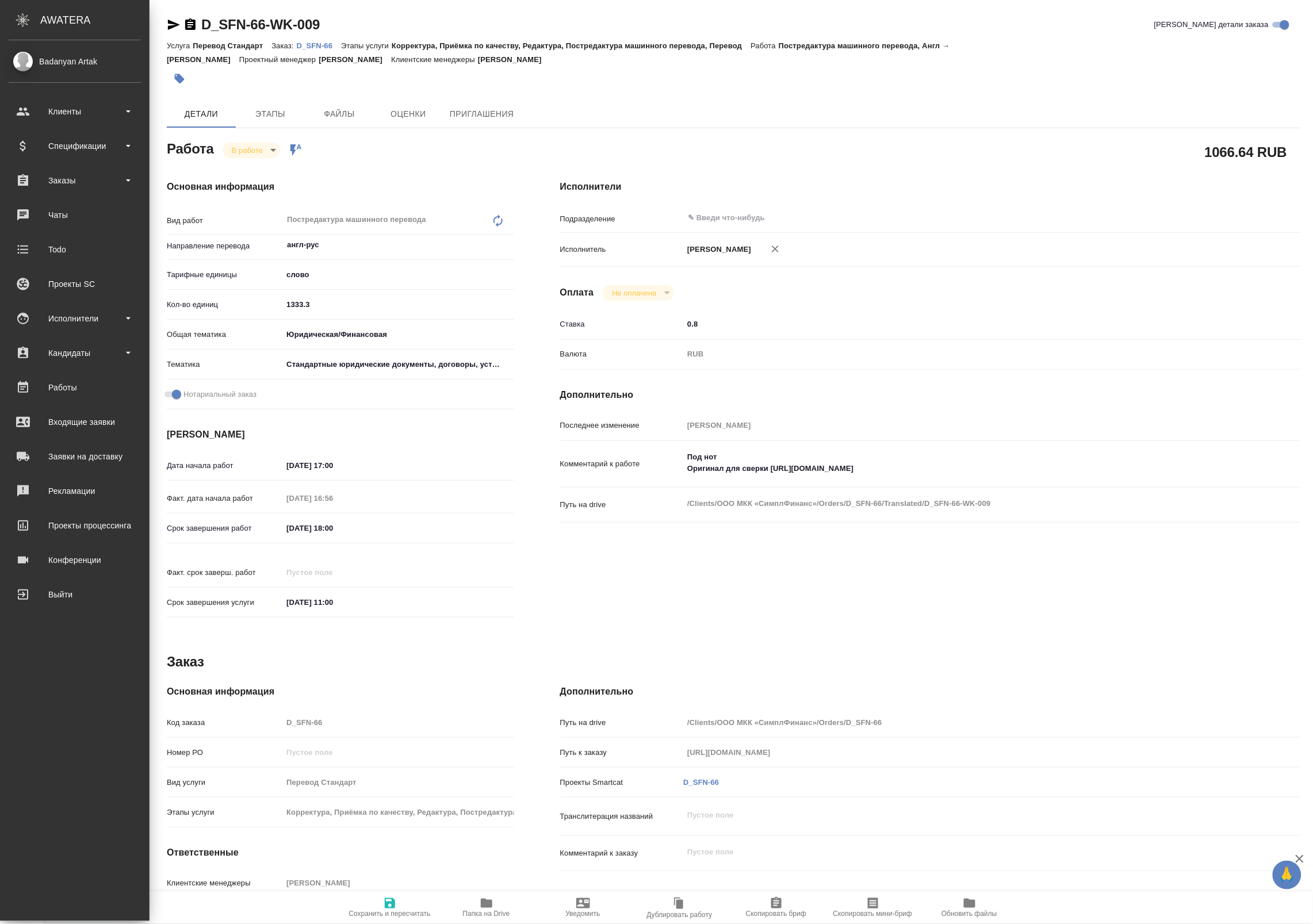
type textarea "x"
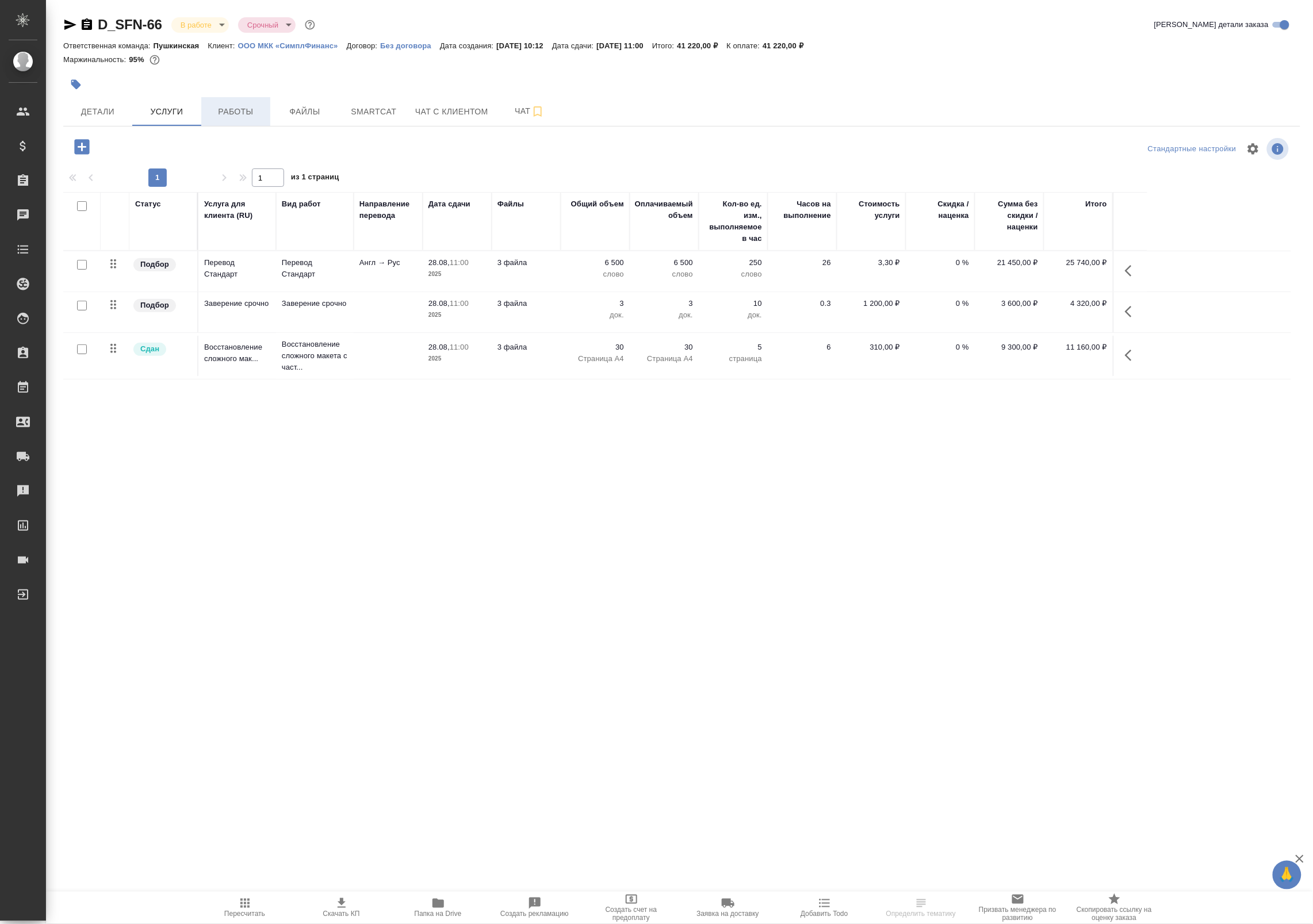
click at [248, 105] on span "Работы" at bounding box center [236, 112] width 55 height 14
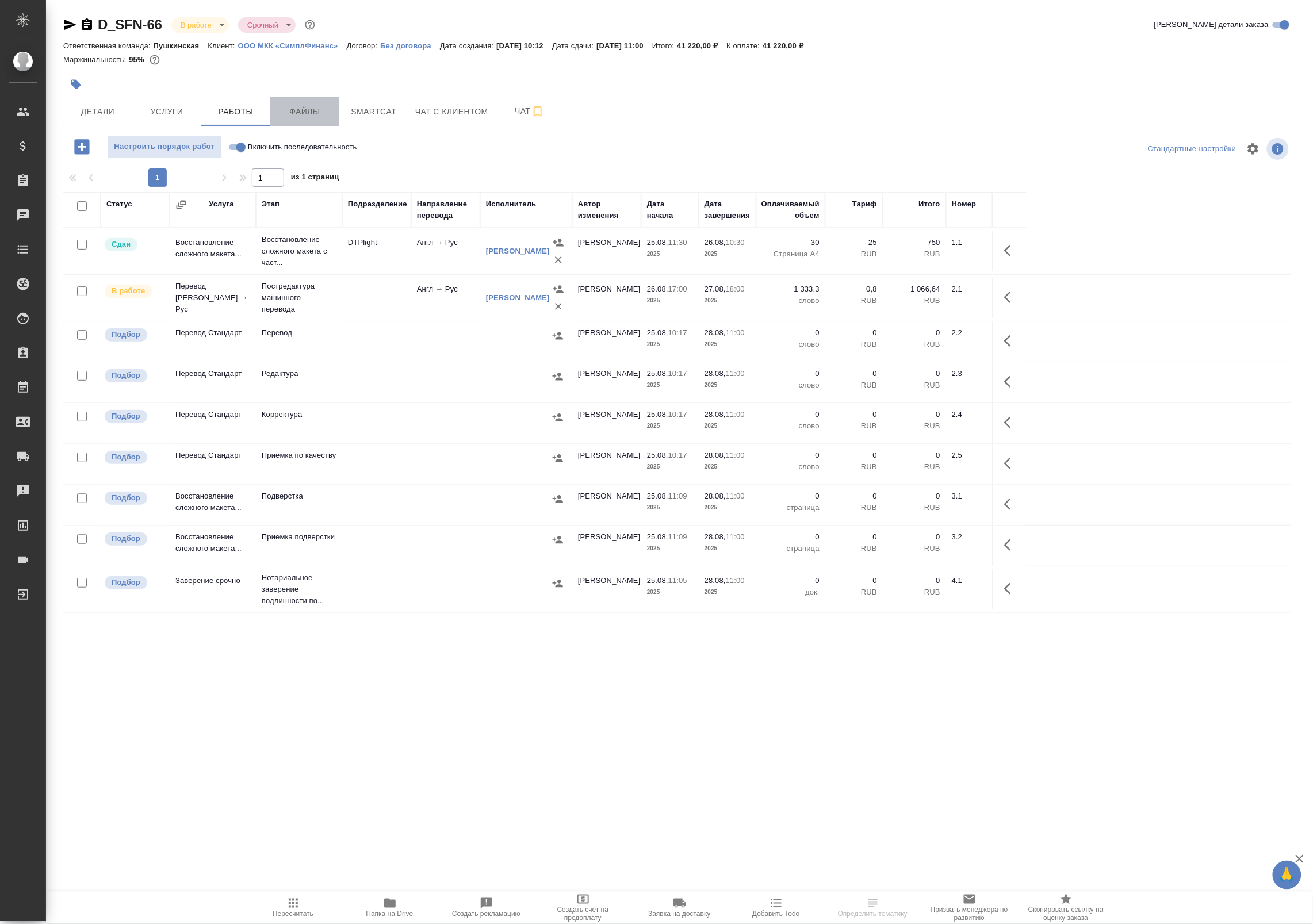
click at [308, 107] on span "Файлы" at bounding box center [304, 112] width 55 height 14
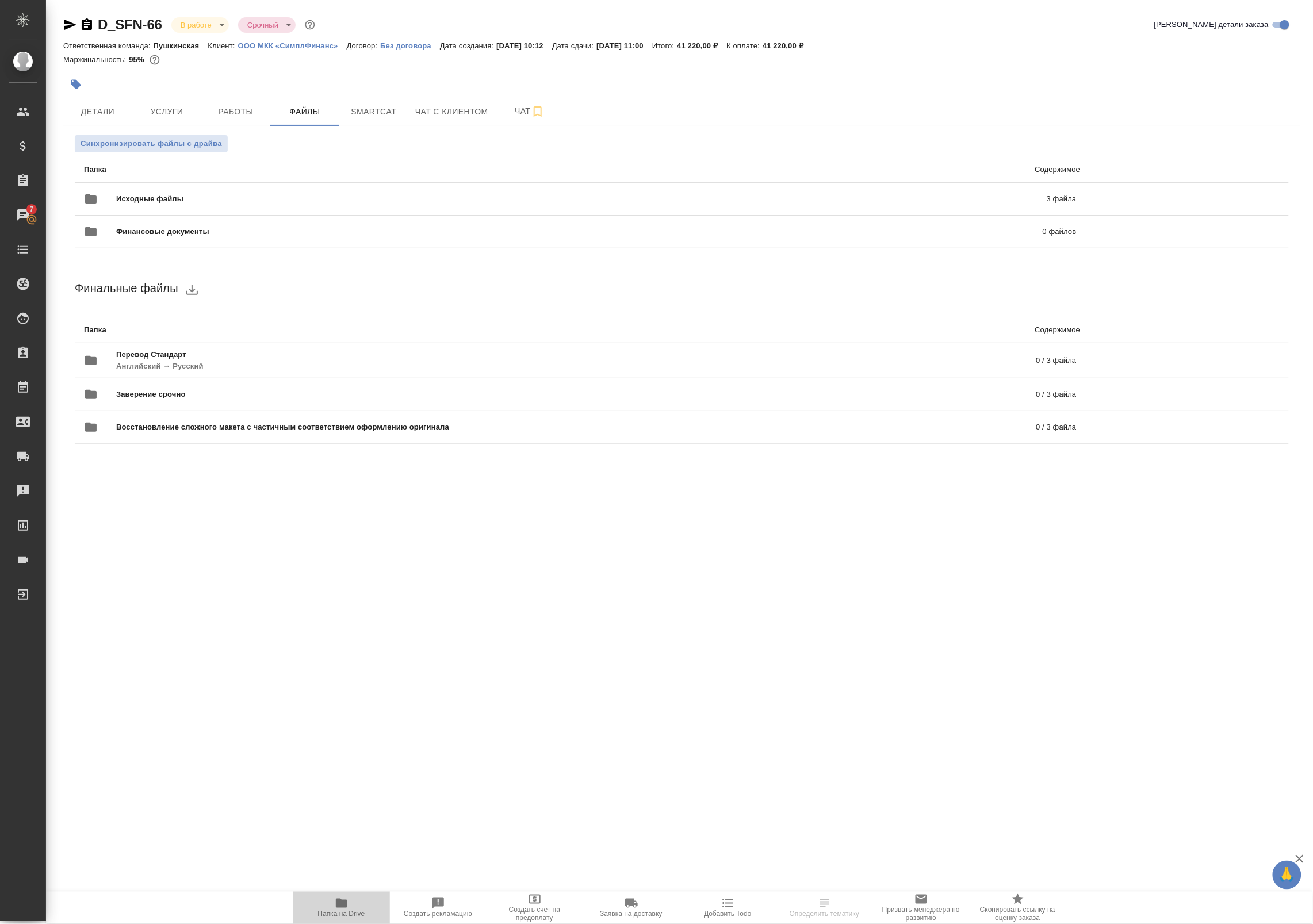
click at [348, 905] on icon "button" at bounding box center [342, 904] width 14 height 14
click at [107, 119] on button "Детали" at bounding box center [98, 111] width 69 height 29
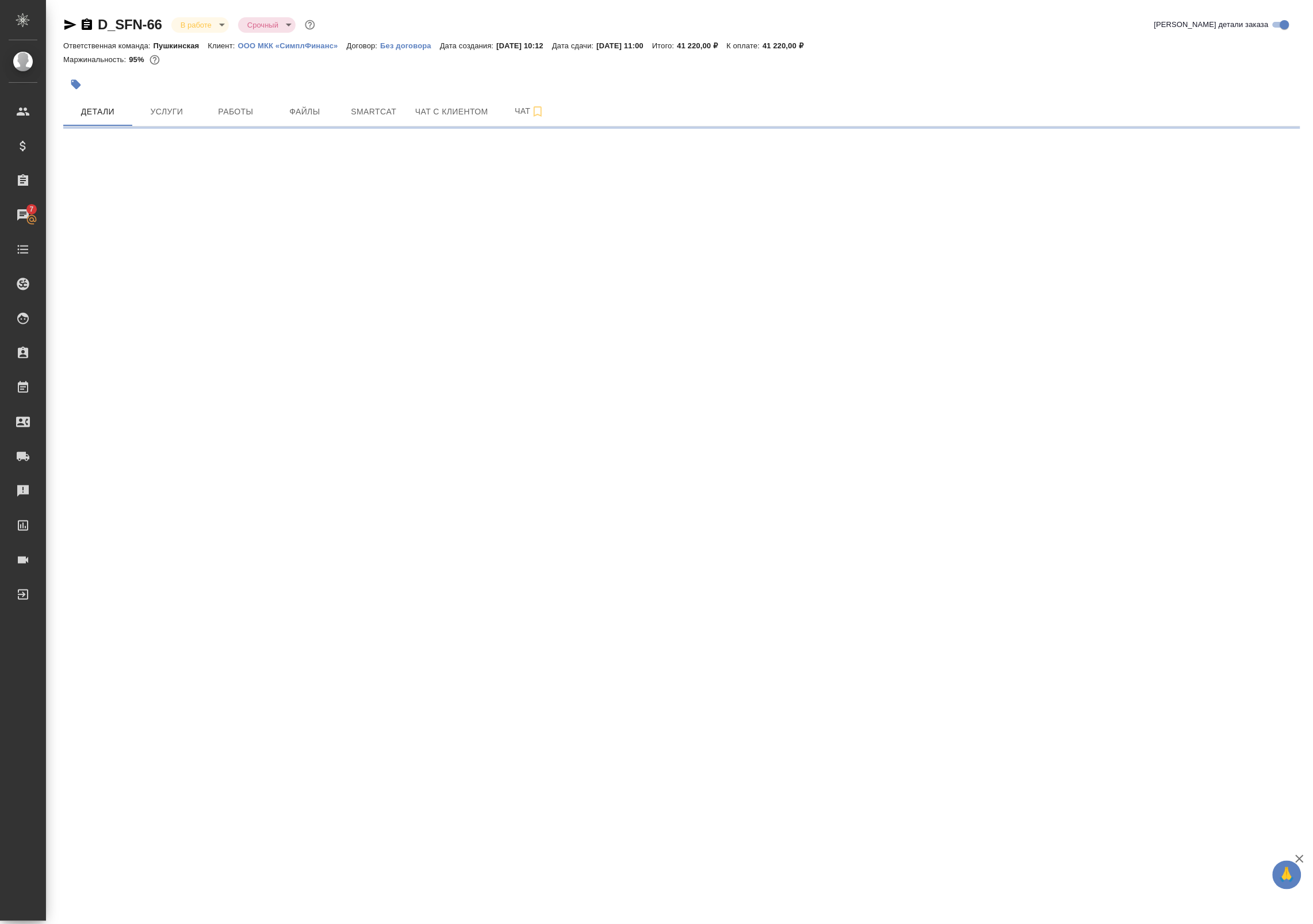
select select "RU"
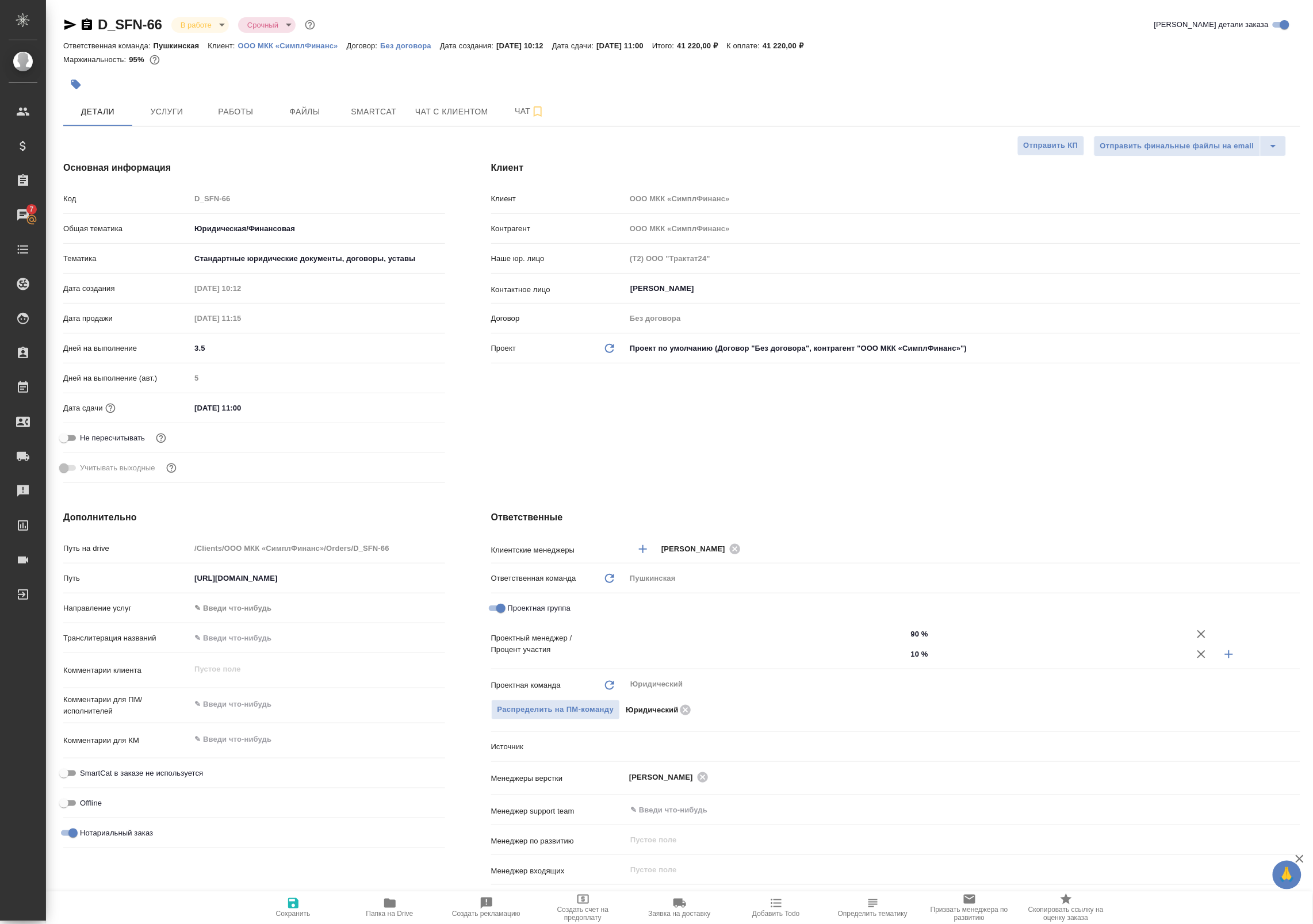
type textarea "x"
click at [211, 25] on body "🙏 .cls-1 fill:#fff; AWATERA Badanyan Artak Клиенты Спецификации Заказы 7 Чаты T…" at bounding box center [656, 462] width 1313 height 924
type input "[PERSON_NAME]"
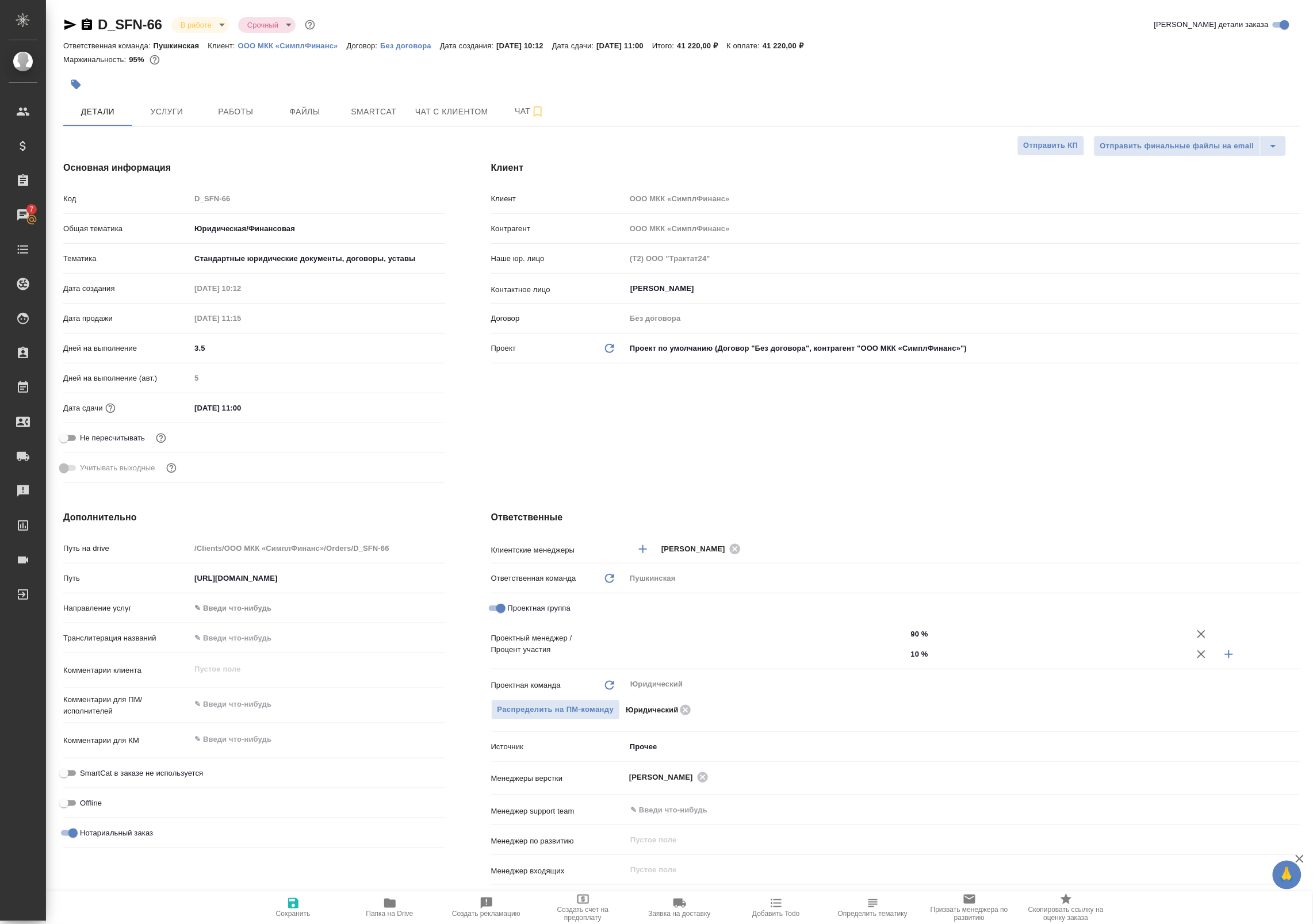
type input "[PERSON_NAME]"
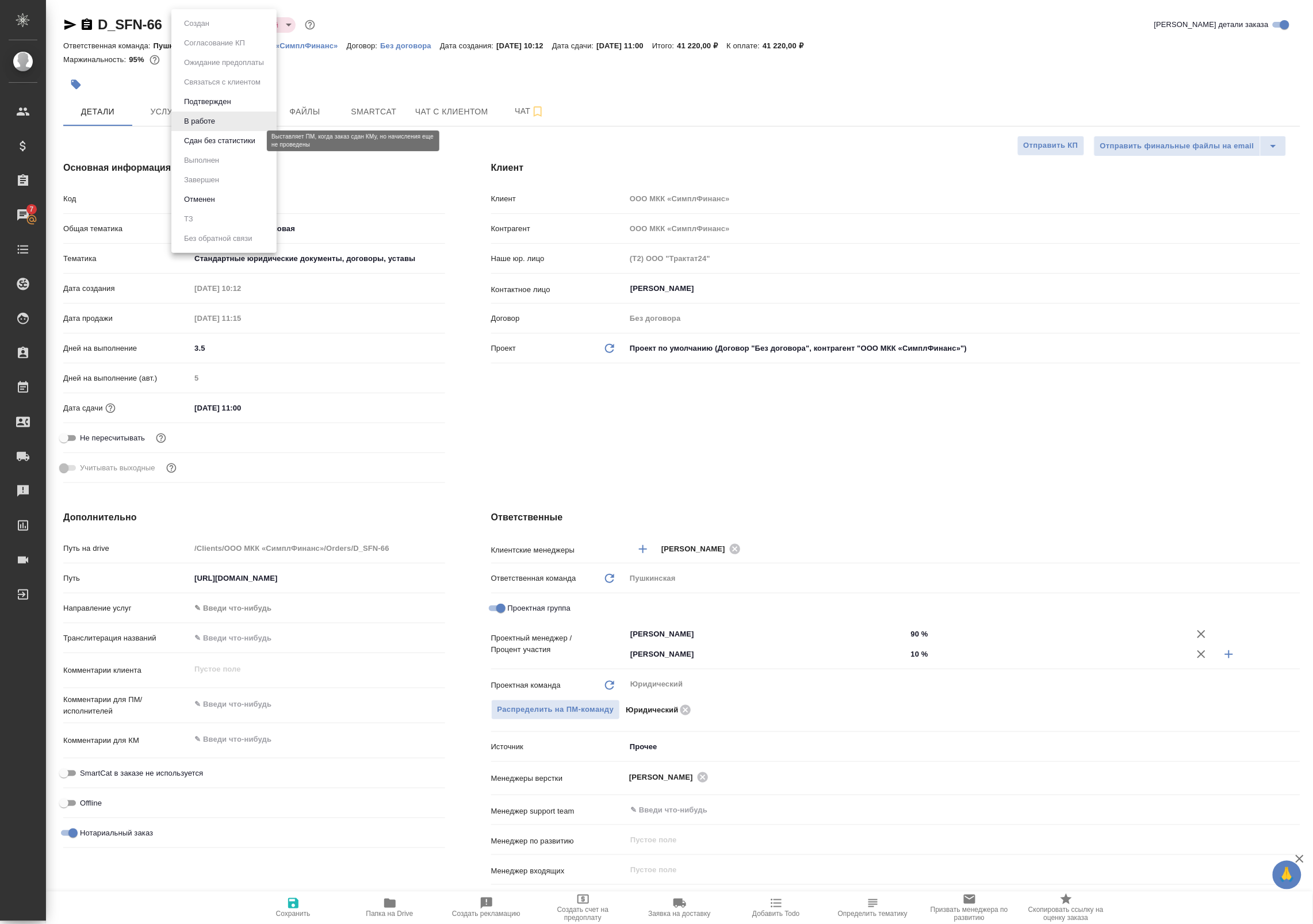
click at [197, 145] on button "Сдан без статистики" at bounding box center [219, 141] width 78 height 13
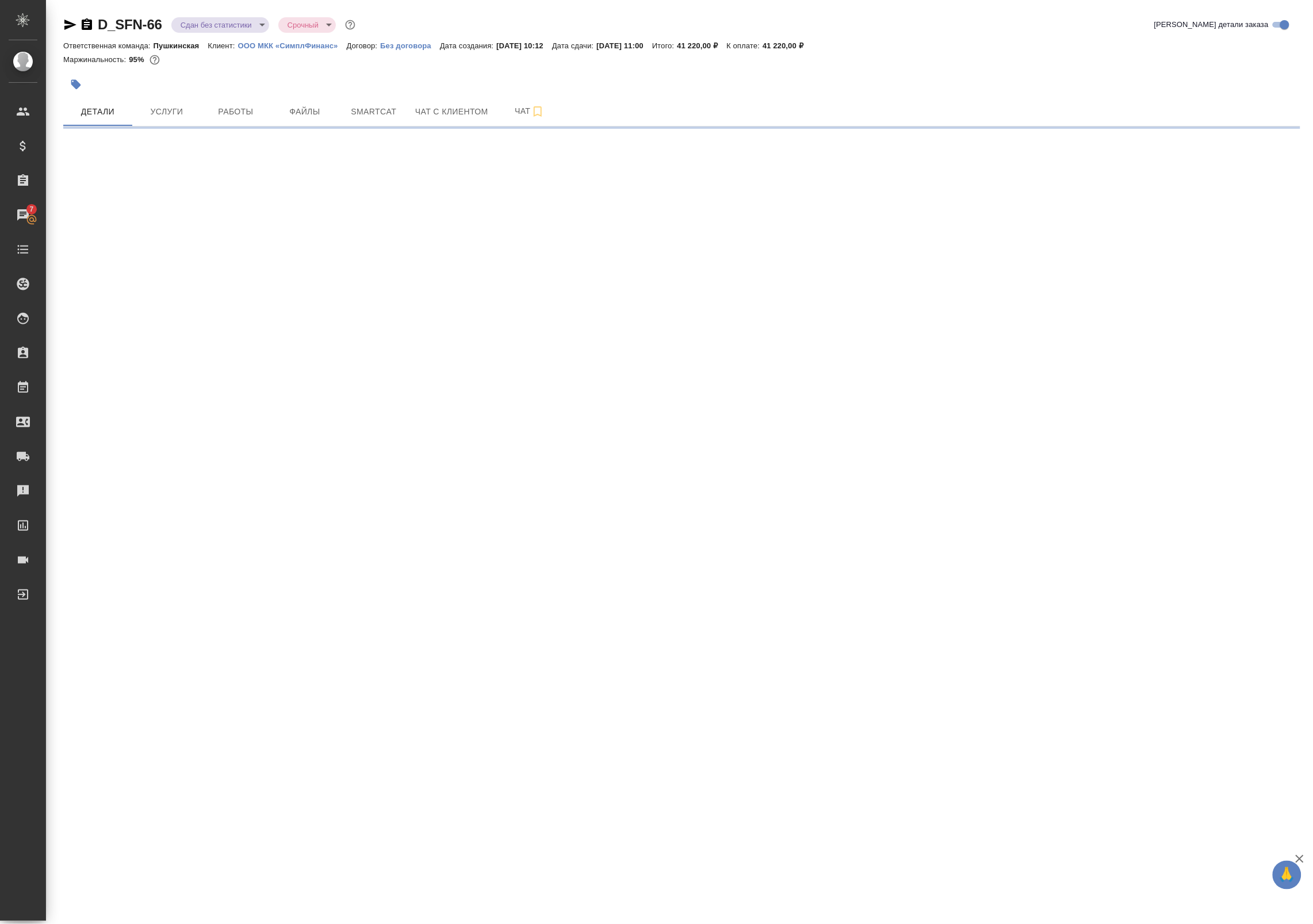
select select "RU"
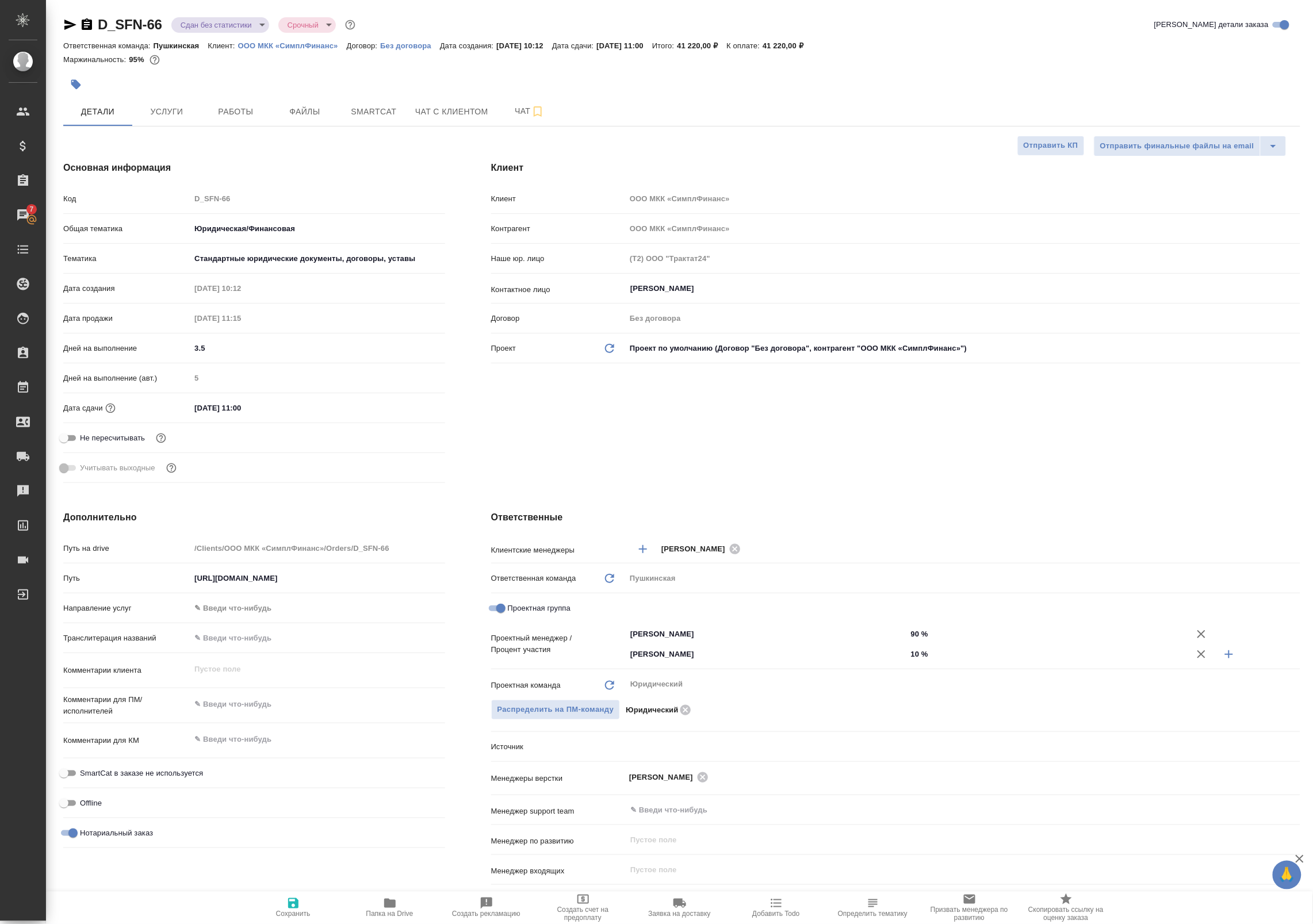
type textarea "x"
click at [304, 911] on span "Сохранить" at bounding box center [294, 914] width 35 height 8
type textarea "x"
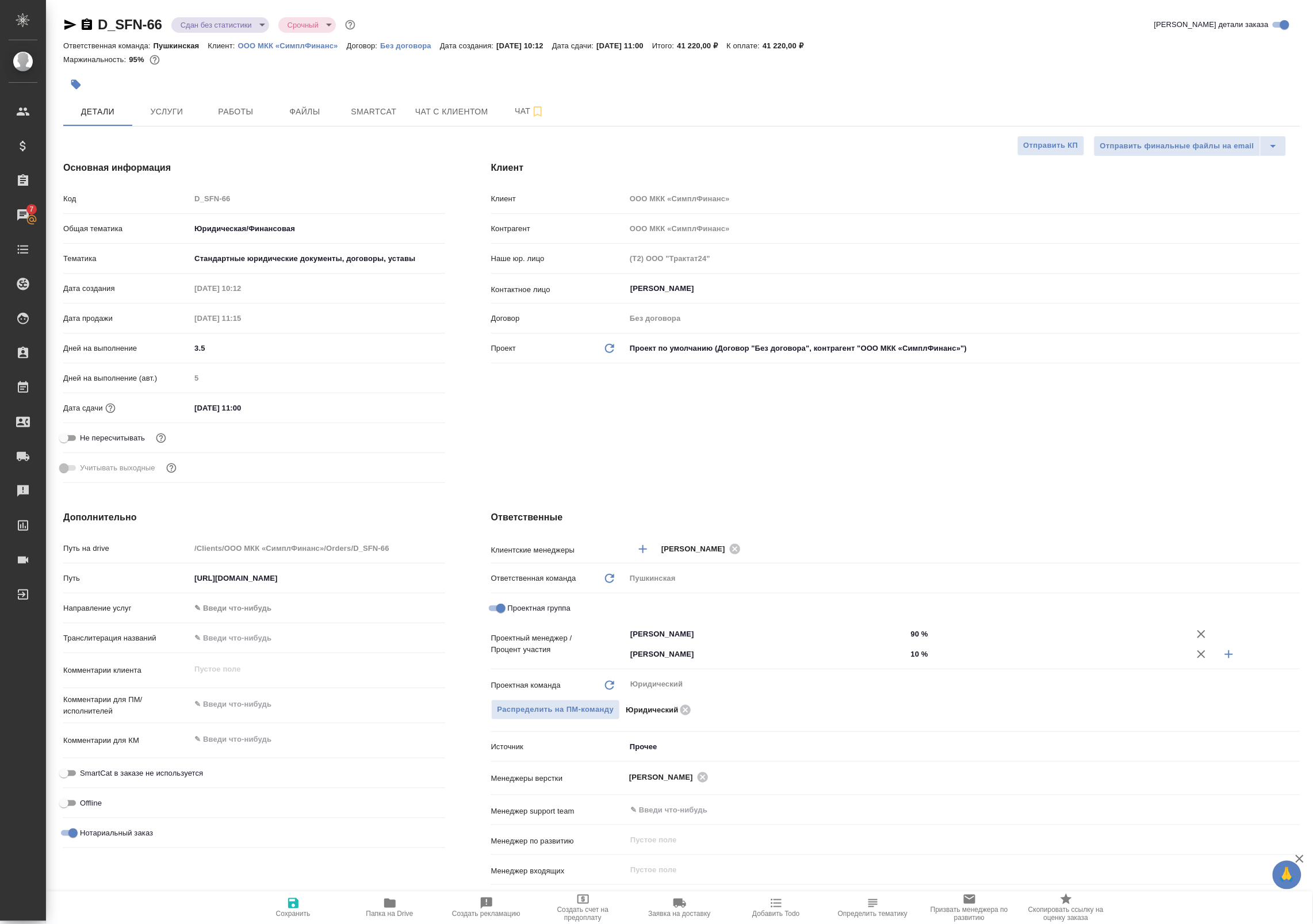
type textarea "x"
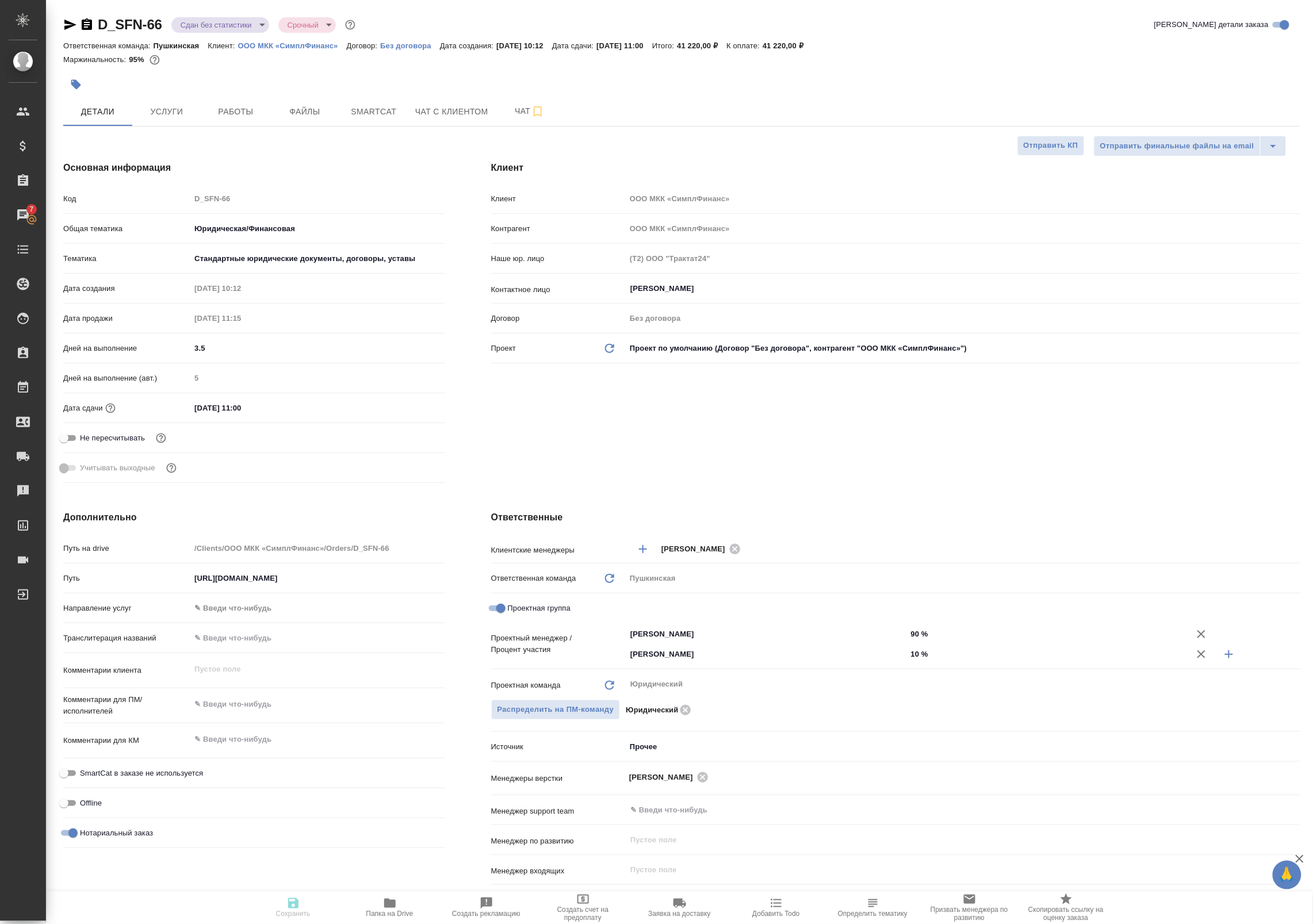
type textarea "x"
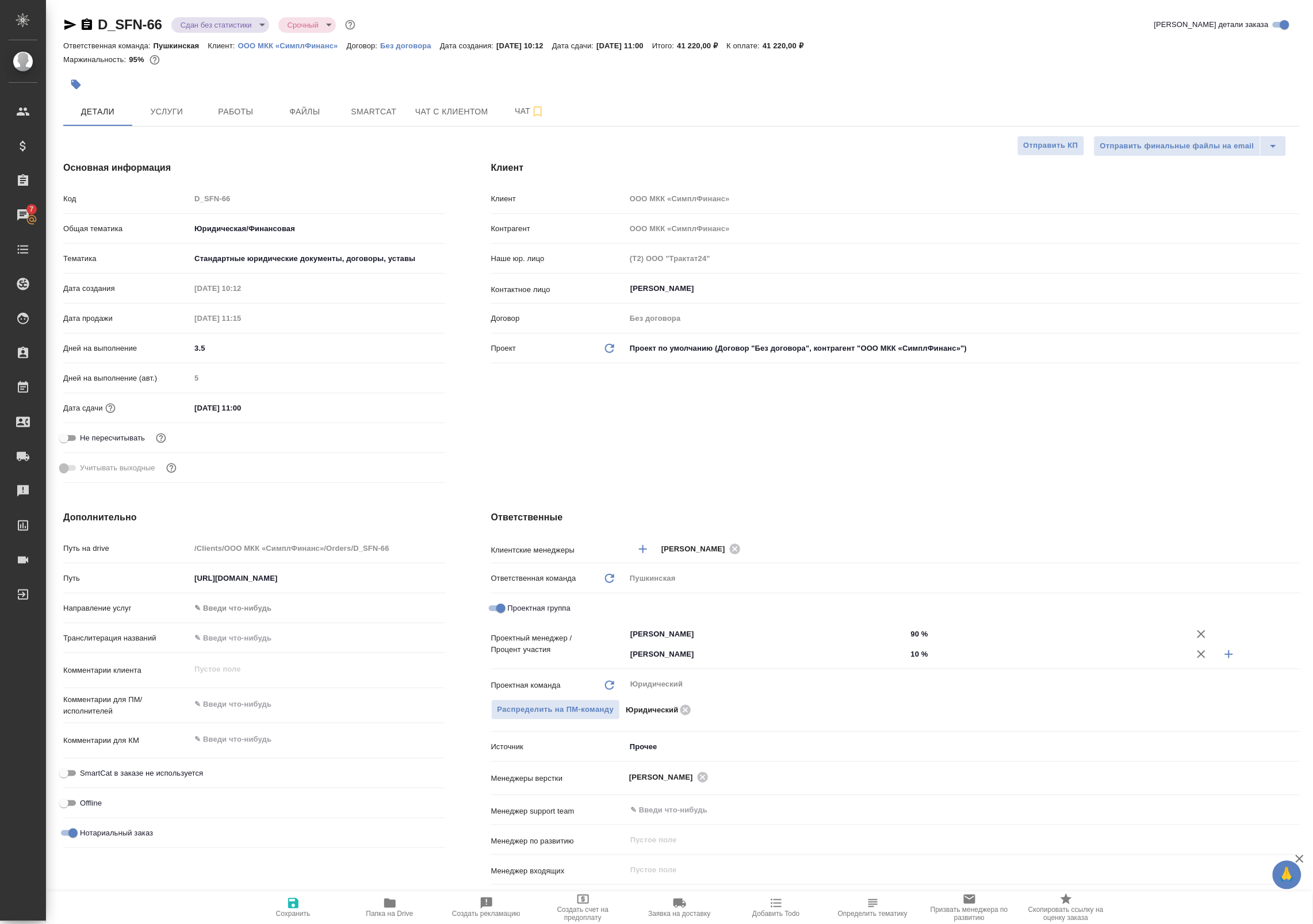
type textarea "x"
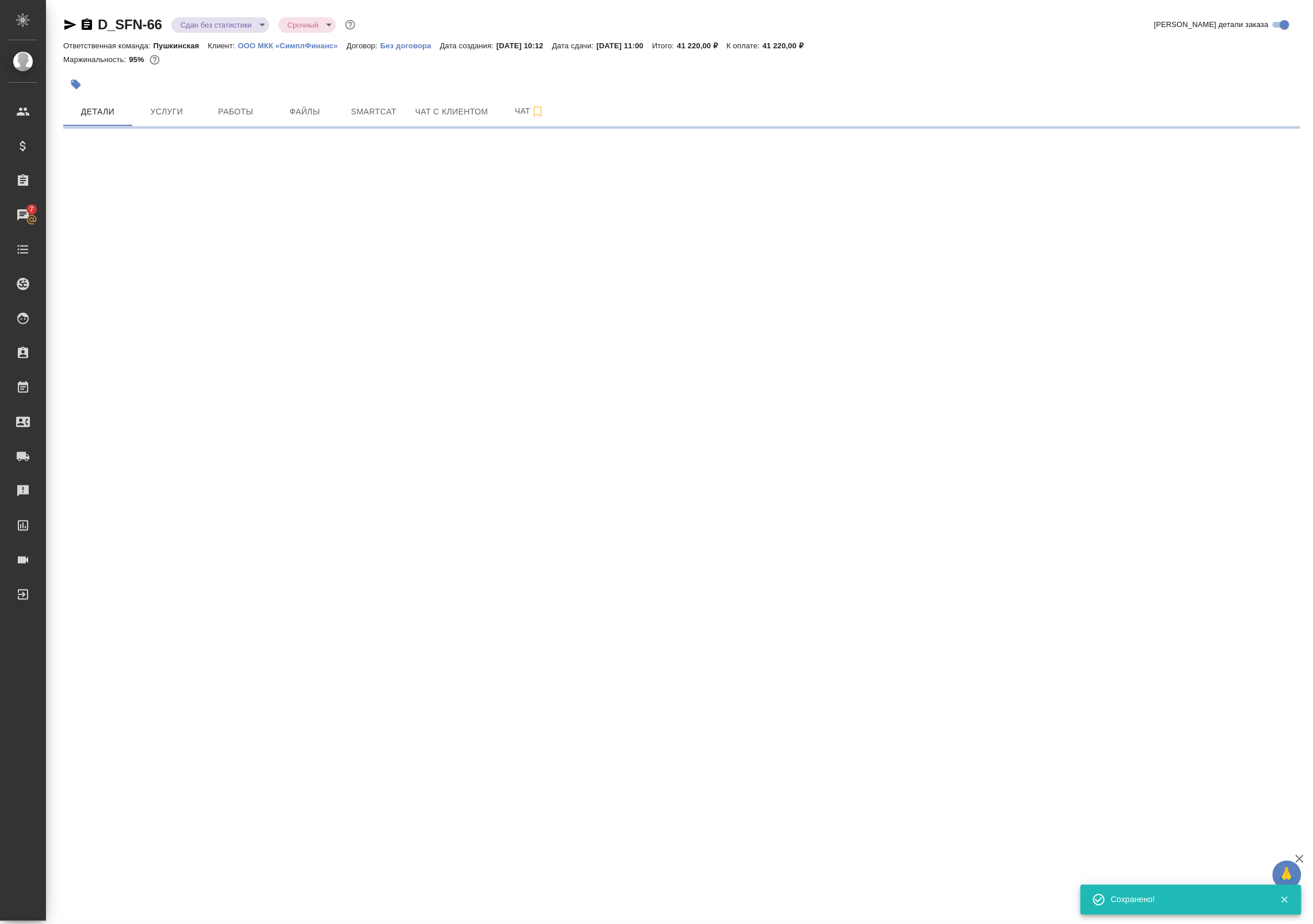
select select "RU"
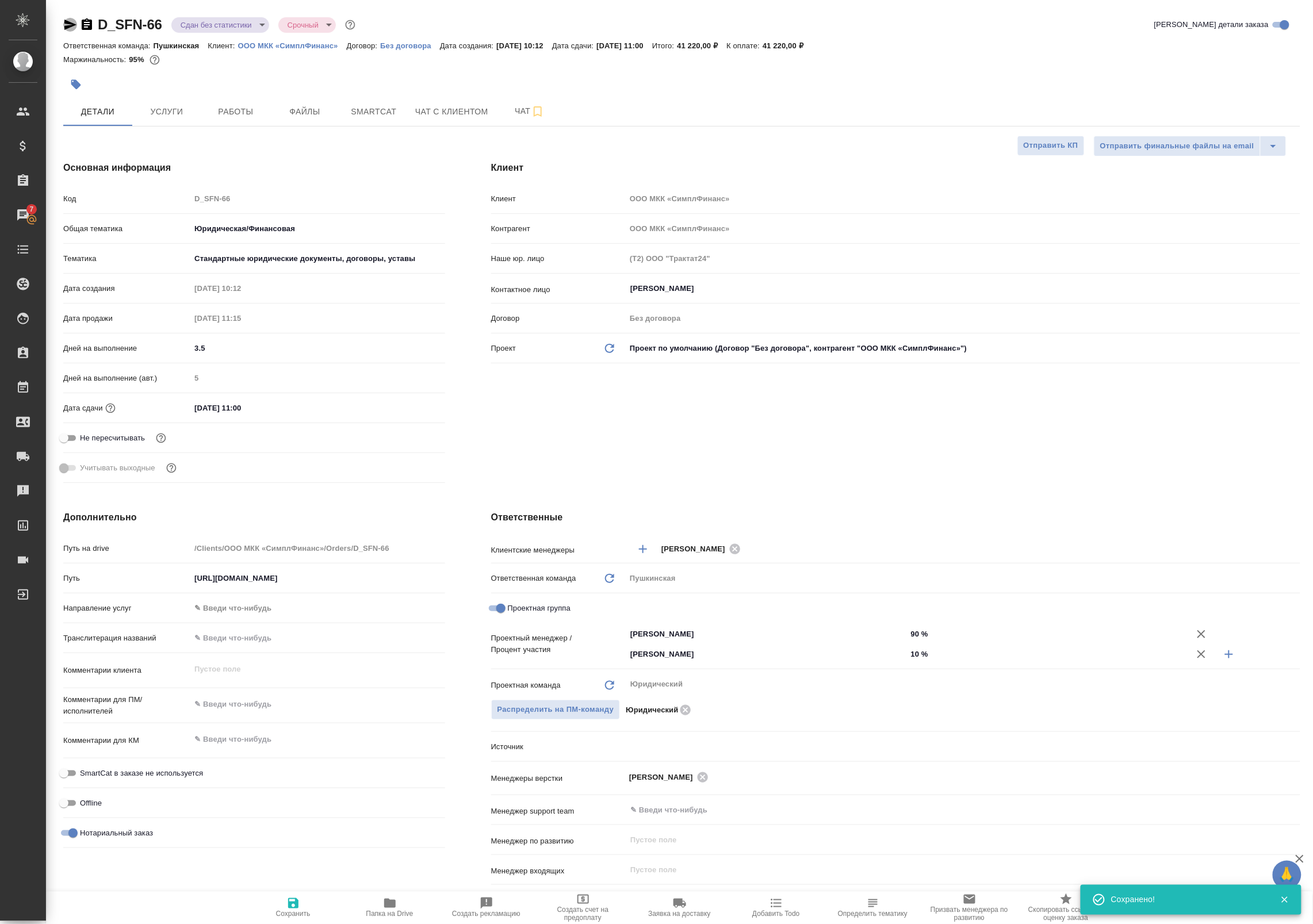
click at [72, 25] on icon "button" at bounding box center [70, 25] width 12 height 10
type textarea "x"
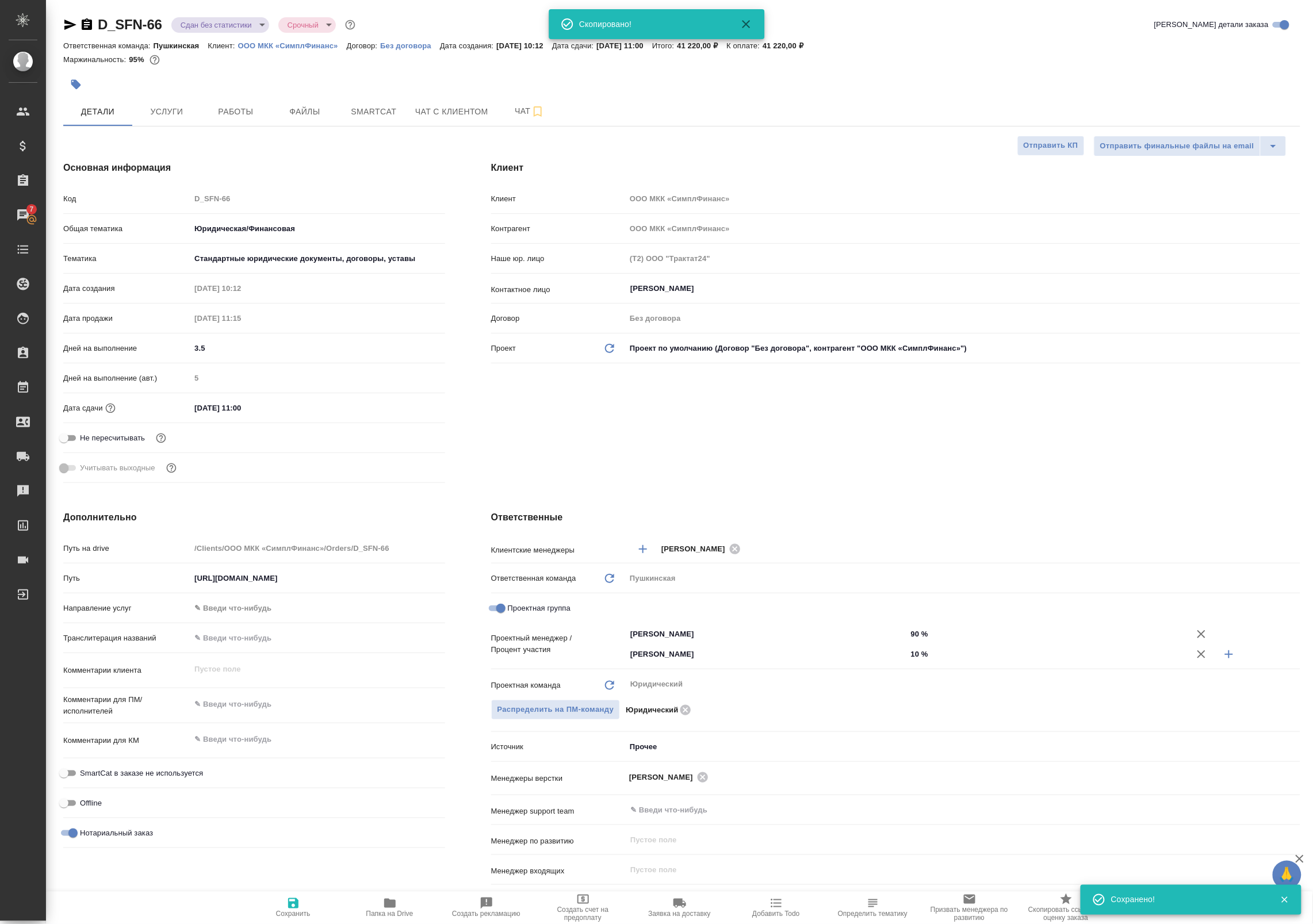
type textarea "x"
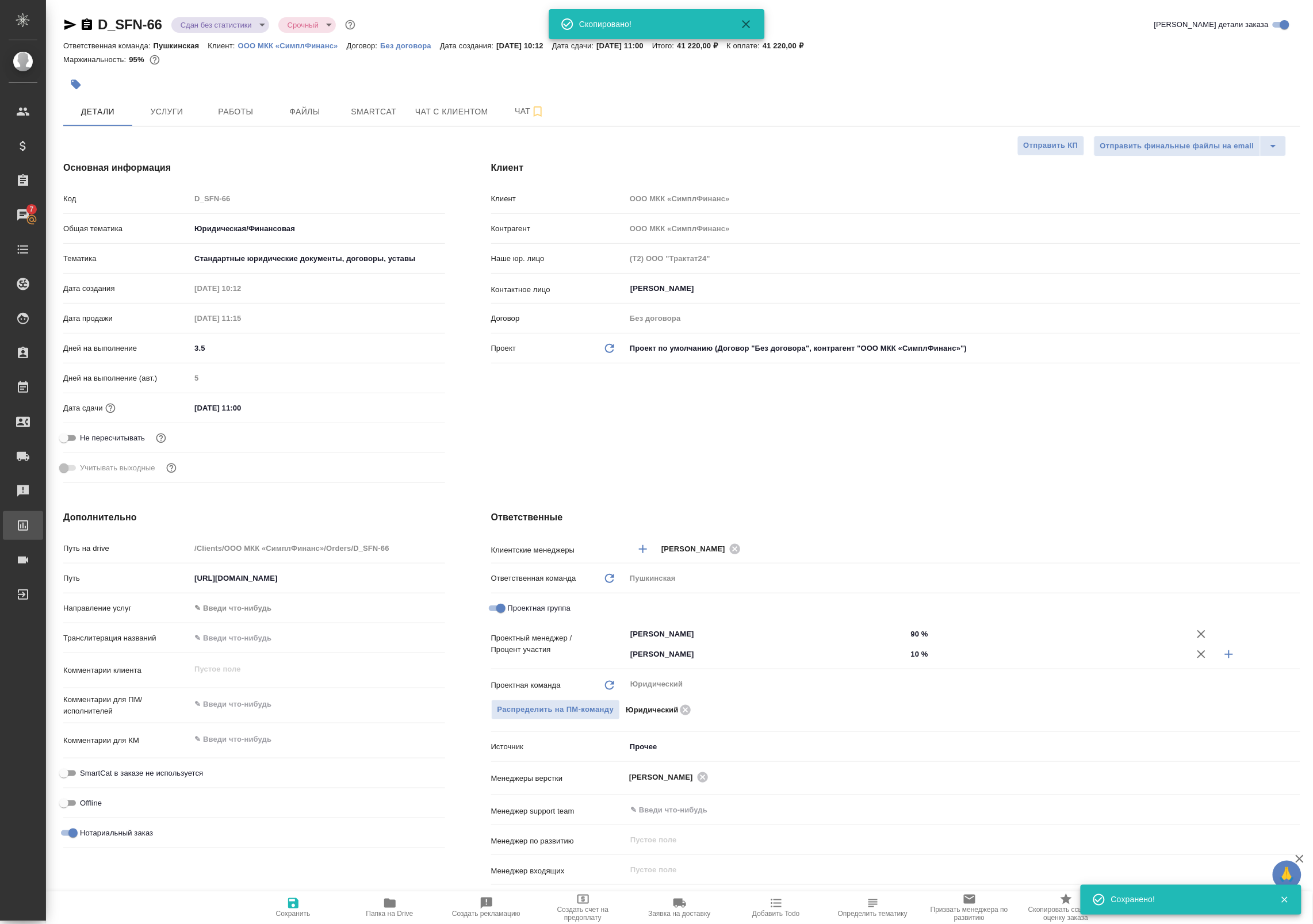
type textarea "x"
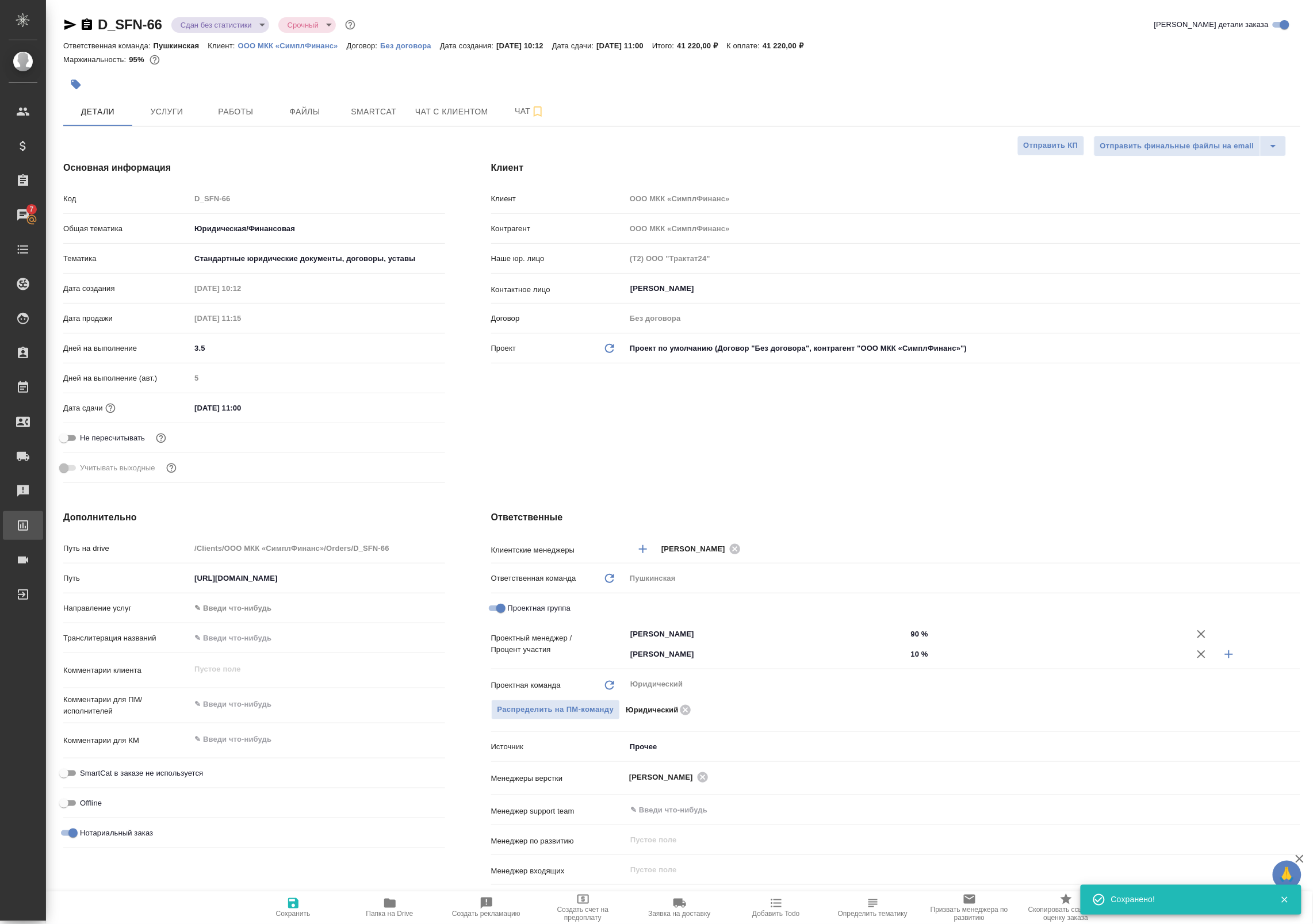
type textarea "x"
